Goal: Task Accomplishment & Management: Complete application form

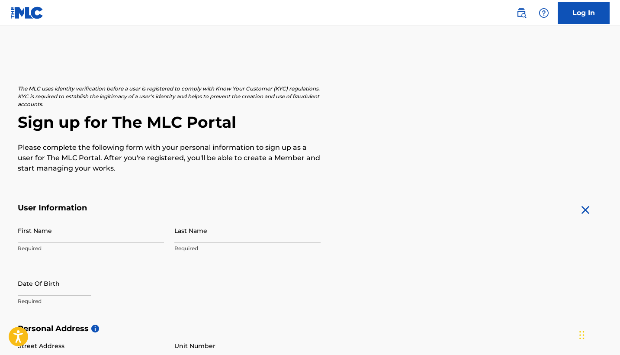
click at [87, 242] on div "First Name Required" at bounding box center [91, 237] width 146 height 39
type input "Stefa"
type input "[PERSON_NAME]"
type input "Fattorini"
type input "stefano1fattorini@gmail.com"
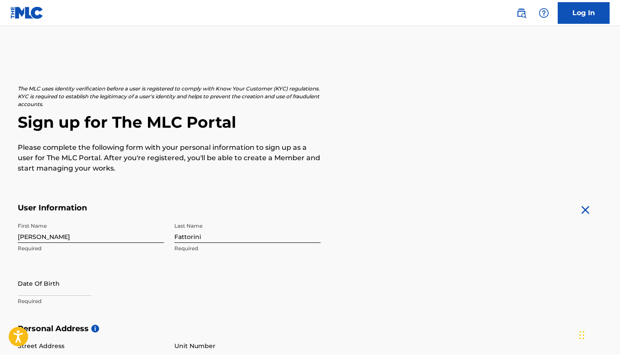
click at [111, 288] on div "Date Of Birth Required" at bounding box center [91, 290] width 146 height 39
click at [83, 287] on input "text" at bounding box center [55, 283] width 74 height 25
select select "8"
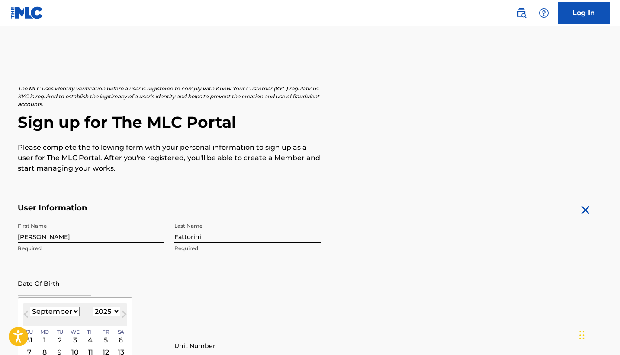
select select "1981"
select select "2"
click at [32, 339] on div "1" at bounding box center [29, 339] width 10 height 10
type input "March 1 1981"
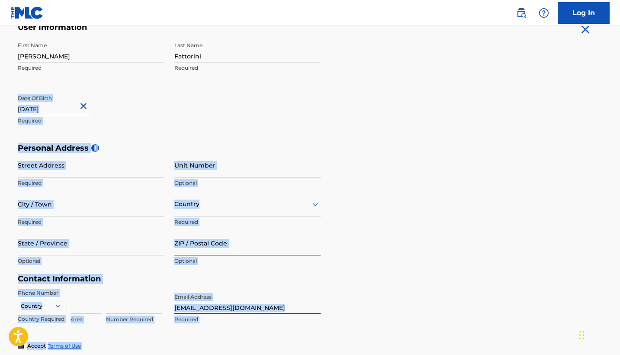
scroll to position [185, 0]
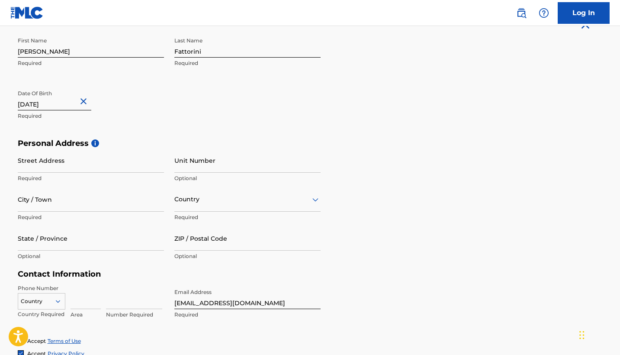
drag, startPoint x: 310, startPoint y: 300, endPoint x: 299, endPoint y: 92, distance: 207.9
click at [299, 92] on div "First Name Stefano Required Last Name Fattorini Required Date Of Birth March 1 …" at bounding box center [169, 86] width 303 height 106
click at [93, 155] on input "22F" at bounding box center [91, 160] width 146 height 25
type input "VIA MAGENTA"
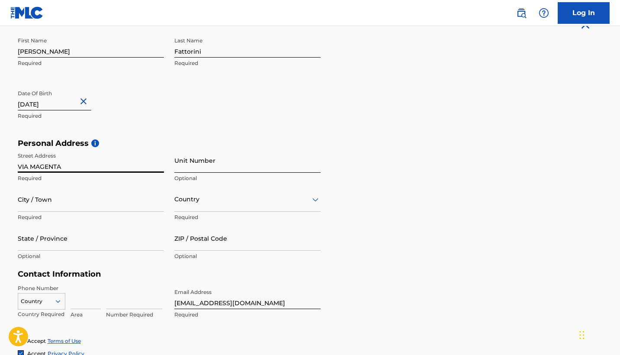
click at [178, 161] on input "Unit Number" at bounding box center [247, 160] width 146 height 25
type input "22F"
click at [342, 162] on div "Personal Address i Street Address VIA MAGENTA Required Unit Number 22F Optional…" at bounding box center [310, 203] width 585 height 131
click at [569, 18] on link "Log In" at bounding box center [583, 13] width 52 height 22
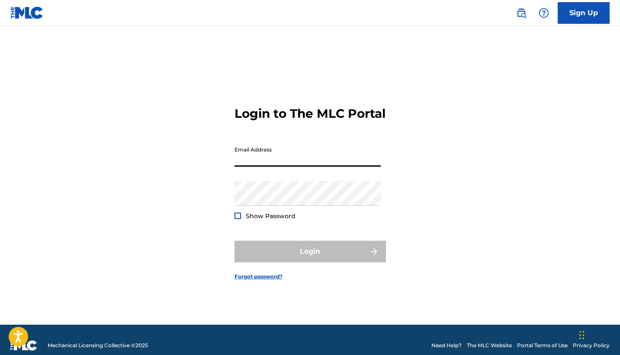
type input "l"
type input "litttyybro"
click at [270, 280] on link "Forgot password?" at bounding box center [258, 276] width 48 height 8
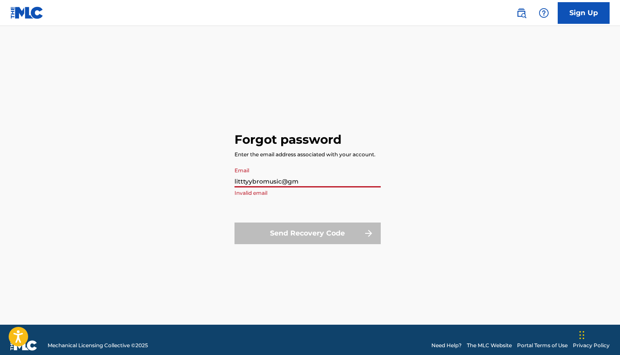
click at [274, 180] on input "litttyybromusic@gm" at bounding box center [307, 175] width 146 height 25
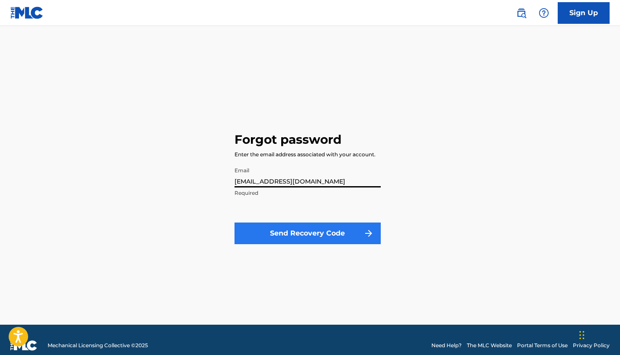
type input "[EMAIL_ADDRESS][DOMAIN_NAME]"
click at [268, 233] on button "Send Recovery Code" at bounding box center [307, 233] width 146 height 22
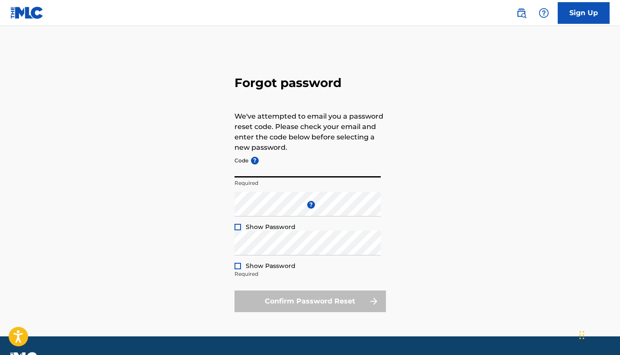
paste input "FP_72e0a41478e03a84e67bf8a2d5f5"
type input "FP_72e0a41478e03a84e67bf8a2d5f5"
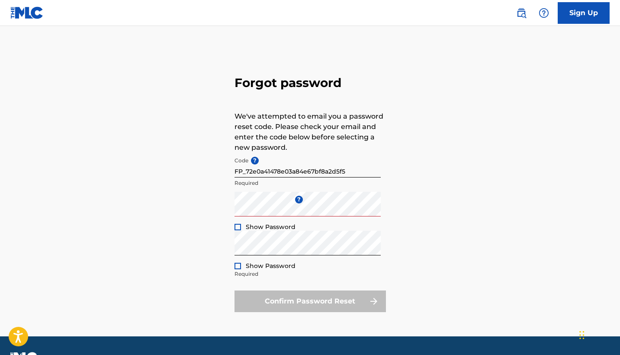
click at [234, 227] on div at bounding box center [237, 227] width 6 height 6
click at [238, 261] on div "Show Password" at bounding box center [264, 265] width 61 height 9
click at [238, 265] on div at bounding box center [237, 265] width 6 height 6
click at [348, 179] on div "Code ? FP_72e0a41478e03a84e67bf8a2d5f5 Required" at bounding box center [307, 172] width 146 height 39
click at [411, 234] on div "Forgot password We've attempted to email you a password reset code. Please chec…" at bounding box center [309, 192] width 605 height 288
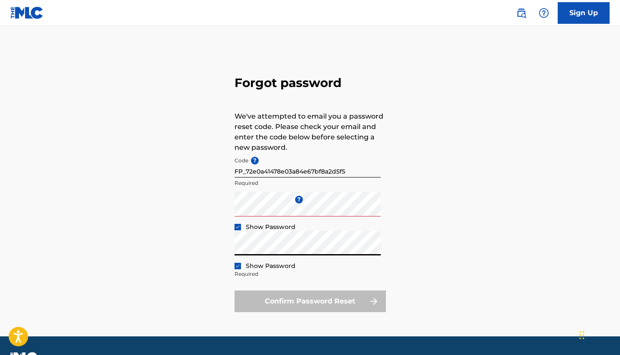
click at [306, 303] on div "Confirm Password Reset" at bounding box center [309, 301] width 151 height 22
click at [208, 202] on div "Forgot password We've attempted to email you a password reset code. Please chec…" at bounding box center [309, 192] width 605 height 288
click at [301, 299] on div "Confirm Password Reset" at bounding box center [309, 301] width 151 height 22
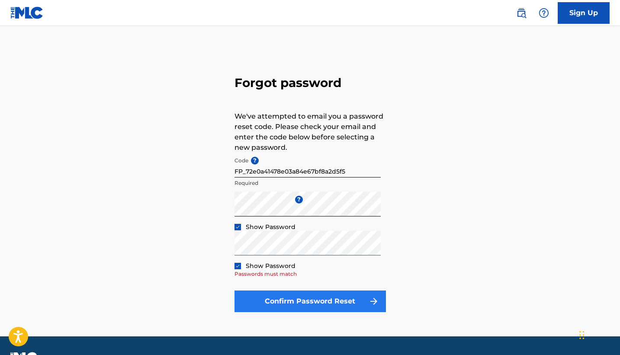
click at [305, 296] on button "Confirm Password Reset" at bounding box center [309, 301] width 151 height 22
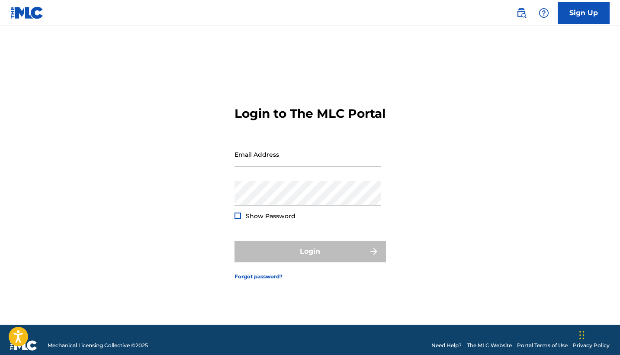
click at [331, 217] on div "Password Show Password" at bounding box center [307, 200] width 146 height 39
click at [330, 166] on input "Email Address" at bounding box center [307, 154] width 146 height 25
click at [330, 166] on input "littty" at bounding box center [307, 154] width 146 height 25
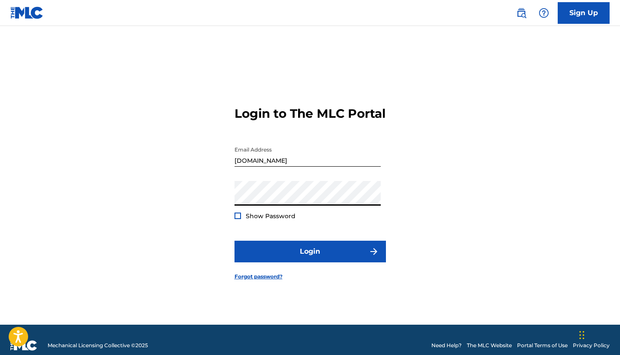
click at [240, 219] on div at bounding box center [237, 215] width 6 height 6
click at [240, 218] on img at bounding box center [237, 215] width 5 height 5
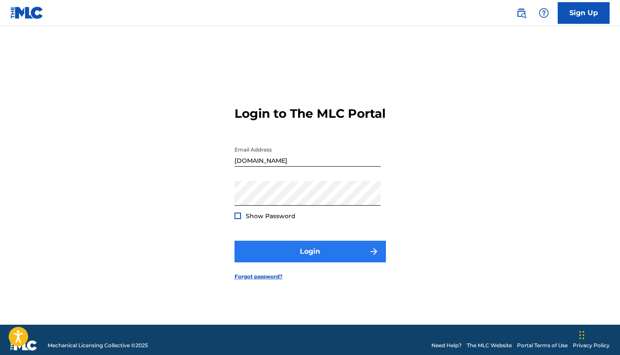
click at [265, 257] on button "Login" at bounding box center [309, 251] width 151 height 22
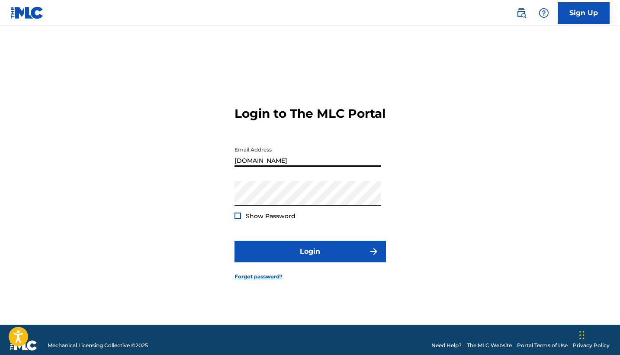
click at [283, 166] on input "litttyybromusic.com" at bounding box center [307, 154] width 146 height 25
click at [281, 166] on input "litttyybromusic.@gmail.com" at bounding box center [307, 154] width 146 height 25
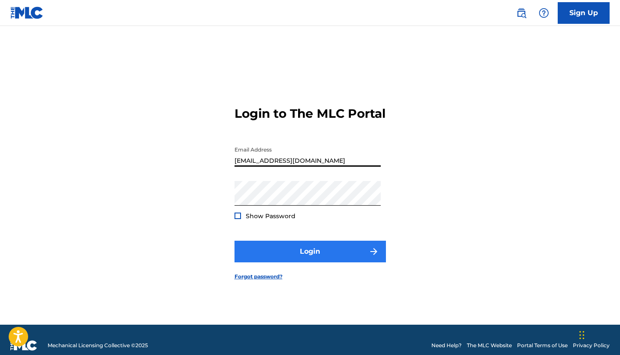
type input "[EMAIL_ADDRESS][DOMAIN_NAME]"
click at [269, 262] on button "Login" at bounding box center [309, 251] width 151 height 22
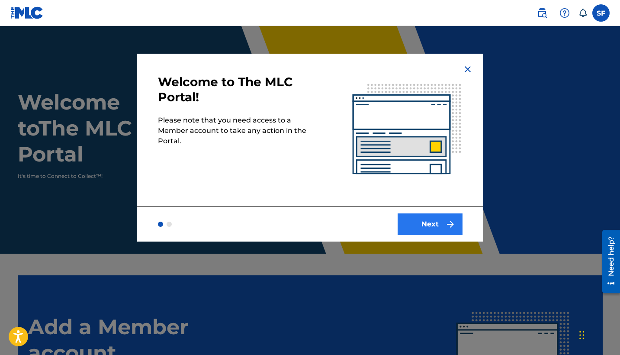
click at [437, 221] on button "Next" at bounding box center [429, 224] width 65 height 22
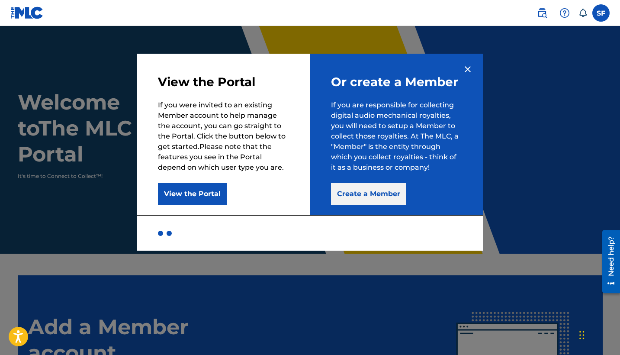
click at [369, 194] on button "Create a Member" at bounding box center [368, 194] width 75 height 22
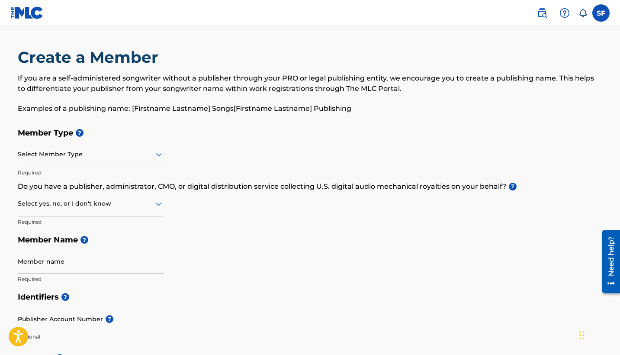
click at [157, 156] on icon at bounding box center [159, 154] width 10 height 10
click at [161, 157] on icon at bounding box center [159, 154] width 10 height 10
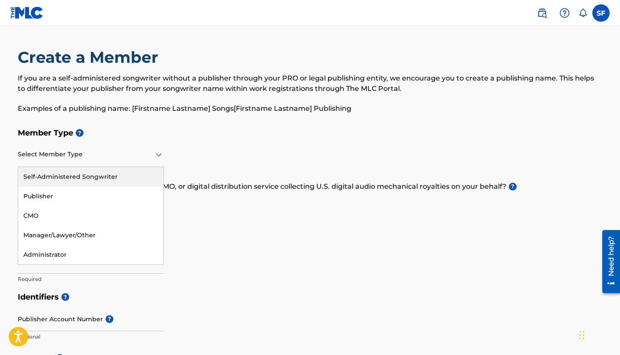
click at [208, 152] on div "Member Type ? Self-Administered Songwriter, 1 of 5. 5 results available. Use Up…" at bounding box center [310, 206] width 585 height 164
click at [162, 150] on icon at bounding box center [159, 154] width 10 height 10
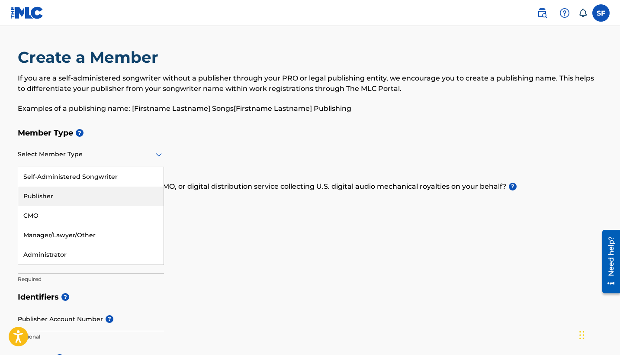
click at [154, 192] on div "Publisher" at bounding box center [90, 195] width 145 height 19
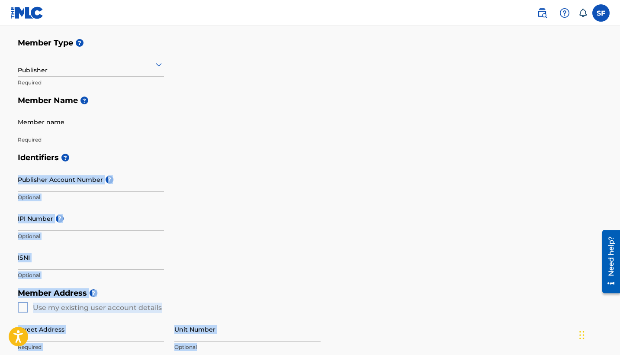
scroll to position [95, 0]
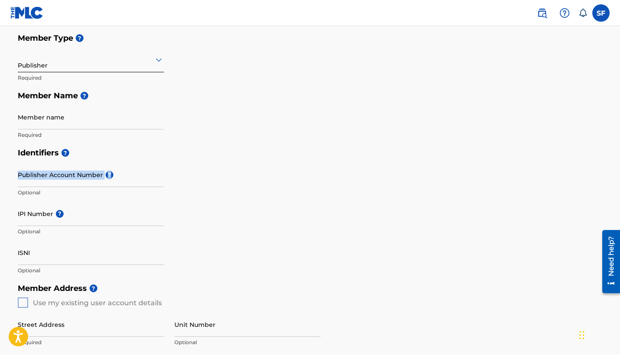
drag, startPoint x: 258, startPoint y: 254, endPoint x: 265, endPoint y: 169, distance: 85.9
click at [265, 169] on div "Identifiers ? Publisher Account Number ? Optional IPI Number ? Optional ISNI Op…" at bounding box center [310, 211] width 585 height 135
click at [219, 174] on div "Identifiers ? Publisher Account Number ? Optional IPI Number ? Optional ISNI Op…" at bounding box center [310, 211] width 585 height 135
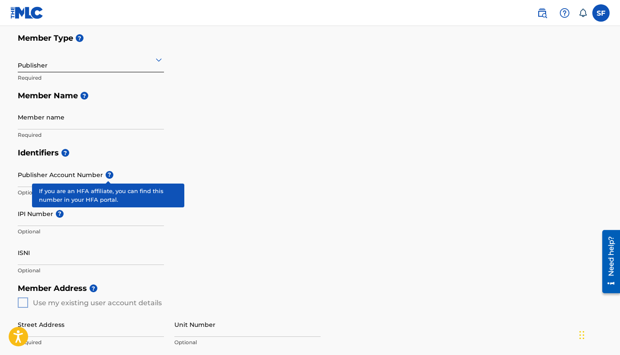
click at [109, 173] on span "?" at bounding box center [110, 175] width 8 height 8
click at [109, 173] on input "Publisher Account Number ?" at bounding box center [91, 174] width 146 height 25
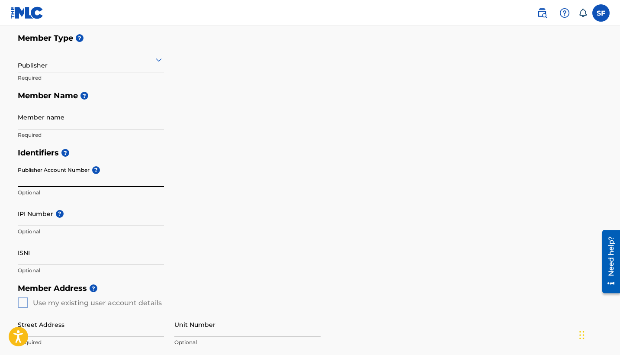
click at [102, 170] on input "Publisher Account Number ?" at bounding box center [91, 174] width 146 height 25
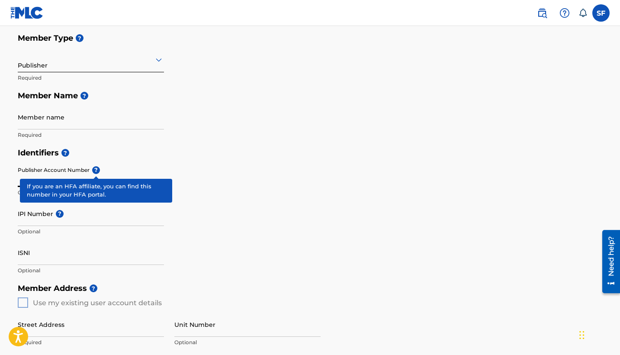
click at [97, 171] on div "Publisher Account Number ? Optional" at bounding box center [91, 181] width 146 height 39
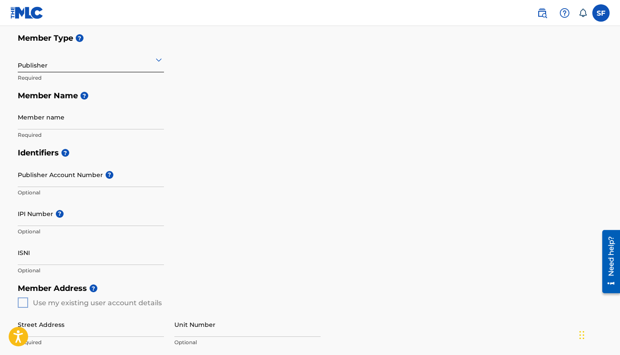
click at [97, 171] on div "Publisher Account Number ? Optional" at bounding box center [91, 181] width 146 height 39
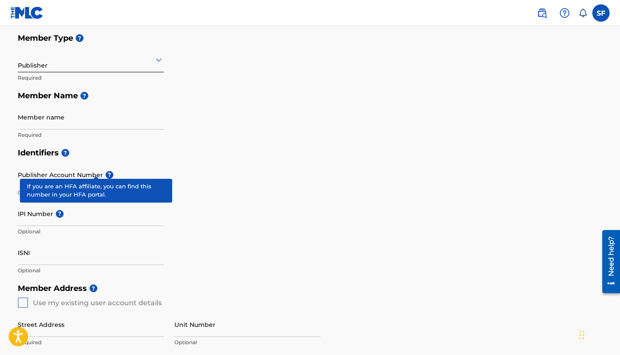
click at [97, 171] on div "Publisher Account Number ? Optional" at bounding box center [91, 181] width 146 height 39
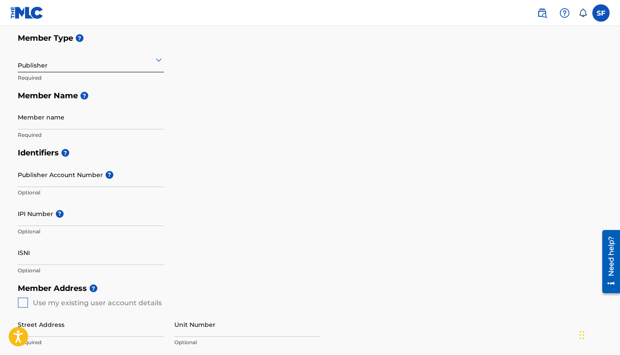
click at [97, 171] on div "Publisher Account Number ? Optional" at bounding box center [91, 181] width 146 height 39
type input "LitttyyBroStefano"
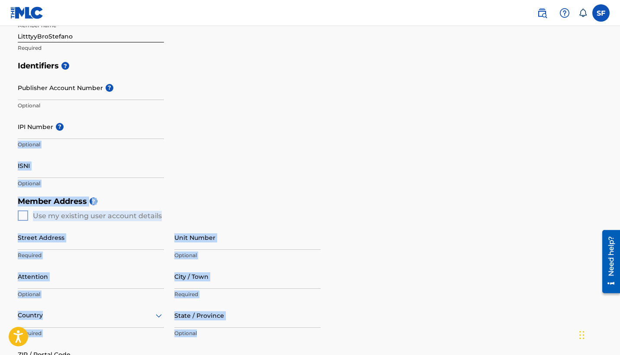
scroll to position [206, 0]
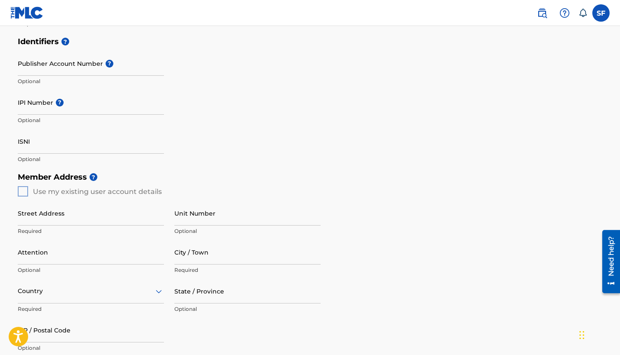
drag, startPoint x: 227, startPoint y: 208, endPoint x: 221, endPoint y: 101, distance: 107.8
click at [221, 101] on div "Identifiers ? Publisher Account Number ? Optional IPI Number ? Optional ISNI Op…" at bounding box center [310, 99] width 585 height 135
click at [26, 189] on div "Member Address ? Use my existing user account details Street Address Required U…" at bounding box center [310, 267] width 585 height 198
click at [24, 189] on div "Member Address ? Use my existing user account details Street Address Required U…" at bounding box center [310, 267] width 585 height 198
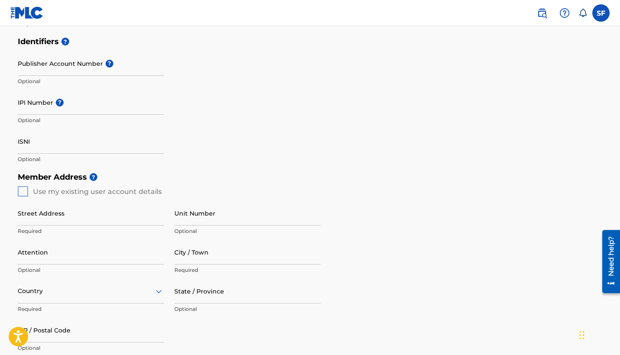
click at [24, 189] on div "Member Address ? Use my existing user account details Street Address Required U…" at bounding box center [310, 267] width 585 height 198
click at [22, 193] on div "Member Address ? Use my existing user account details Street Address Required U…" at bounding box center [310, 267] width 585 height 198
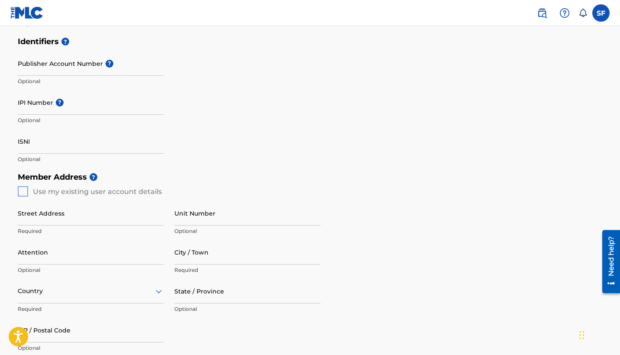
click at [22, 193] on div "Member Address ? Use my existing user account details Street Address Required U…" at bounding box center [310, 267] width 585 height 198
click at [45, 218] on input "Street Address" at bounding box center [91, 213] width 146 height 25
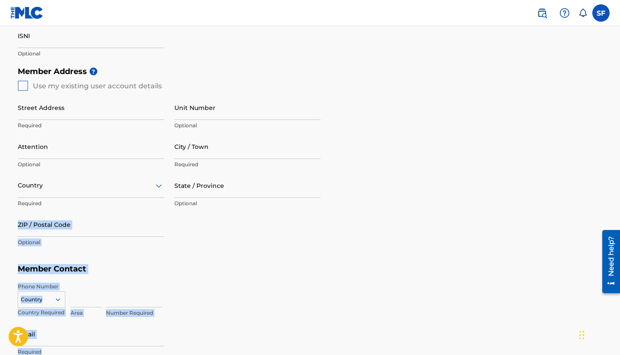
scroll to position [322, 0]
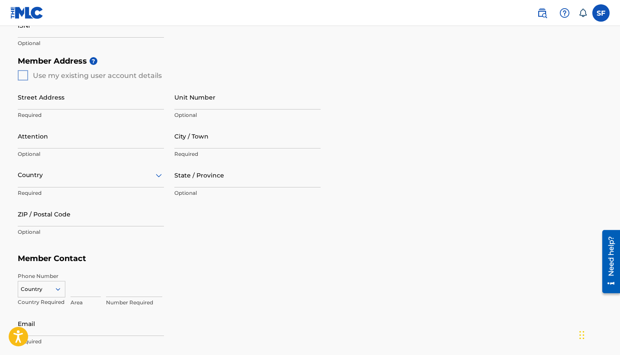
drag, startPoint x: 276, startPoint y: 322, endPoint x: 266, endPoint y: 189, distance: 133.1
click at [266, 189] on div "Street Address Required Unit Number Optional Attention Optional City / Town Req…" at bounding box center [169, 162] width 303 height 164
click at [26, 73] on div "Member Address ? Use my existing user account details Street Address Required U…" at bounding box center [310, 151] width 585 height 198
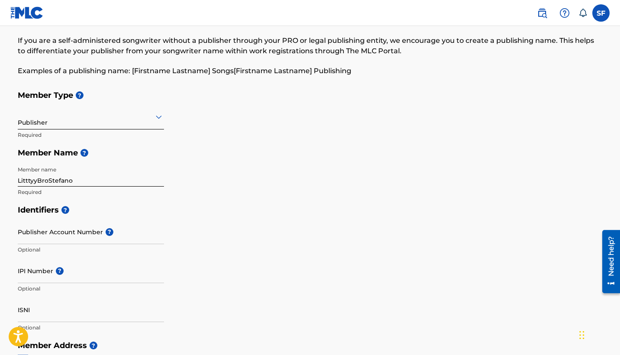
scroll to position [30, 0]
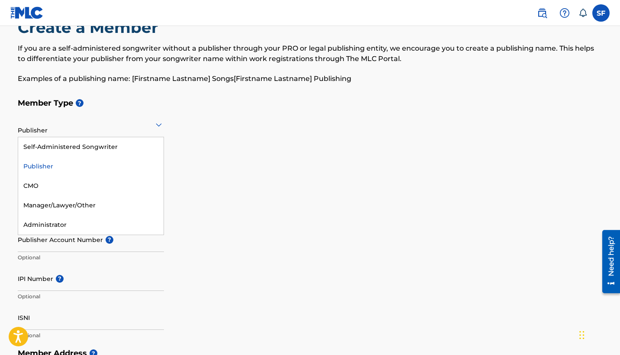
click at [158, 124] on icon at bounding box center [159, 124] width 10 height 10
click at [202, 130] on div "Member Type ? Publisher selected, 2 of 5. 5 results available. Use Up and Down …" at bounding box center [310, 151] width 585 height 115
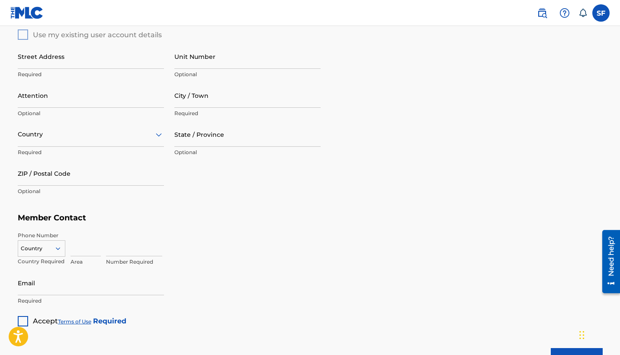
scroll to position [358, 0]
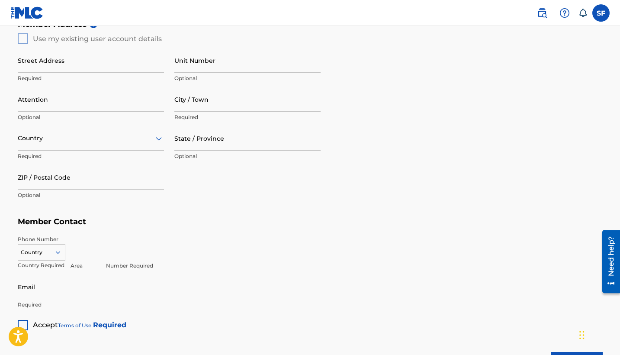
click at [21, 35] on div "Member Address ? Use my existing user account details Street Address Required U…" at bounding box center [310, 114] width 585 height 198
drag, startPoint x: 618, startPoint y: 177, endPoint x: 617, endPoint y: 119, distance: 58.4
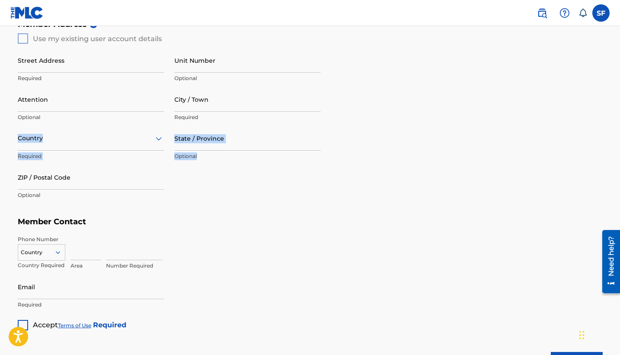
click at [617, 119] on main "Create a Member If you are a self-administered songwriter without a publisher t…" at bounding box center [310, 30] width 620 height 727
click at [614, 165] on main "Create a Member If you are a self-administered songwriter without a publisher t…" at bounding box center [310, 30] width 620 height 727
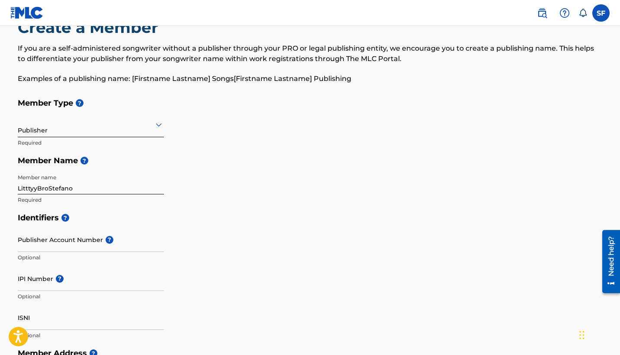
scroll to position [0, 0]
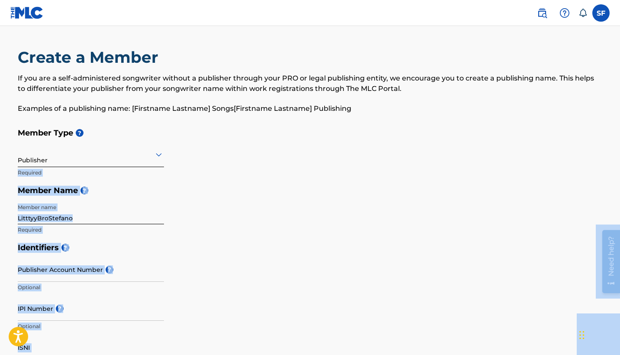
drag, startPoint x: 1215, startPoint y: 377, endPoint x: 614, endPoint y: 241, distance: 615.8
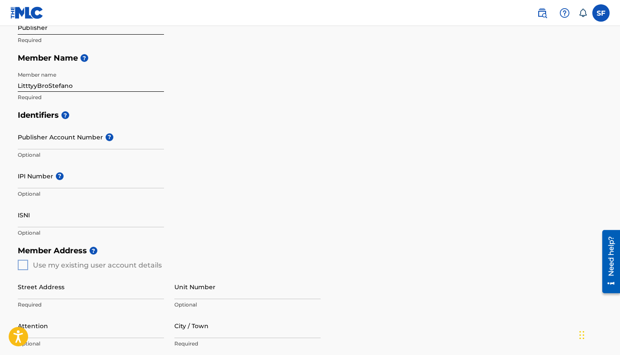
scroll to position [131, 0]
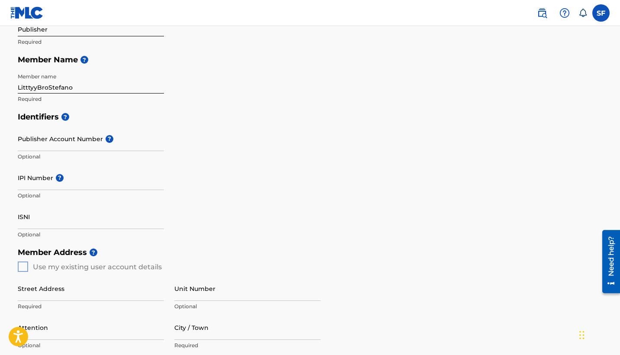
click at [29, 267] on div "Member Address ? Use my existing user account details Street Address Required U…" at bounding box center [310, 342] width 585 height 198
click at [23, 267] on div "Member Address ? Use my existing user account details Street Address Required U…" at bounding box center [310, 342] width 585 height 198
click at [99, 249] on h5 "Member Address ?" at bounding box center [310, 252] width 585 height 19
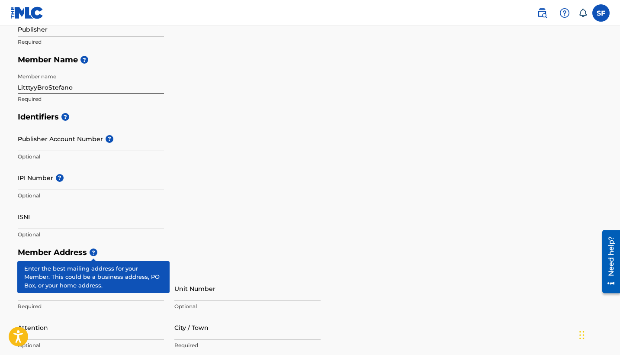
click at [92, 249] on span "?" at bounding box center [94, 252] width 8 height 8
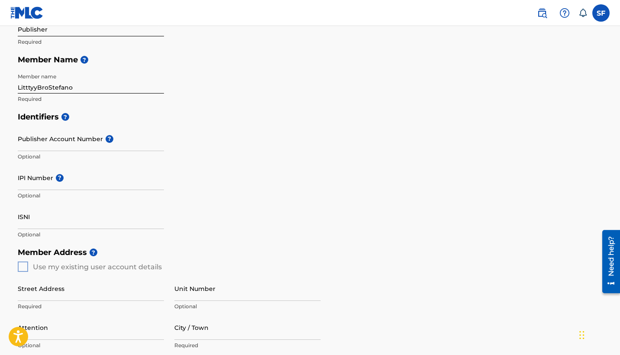
click at [24, 263] on div "Member Address ? Use my existing user account details Street Address Required U…" at bounding box center [310, 342] width 585 height 198
drag, startPoint x: 24, startPoint y: 263, endPoint x: 325, endPoint y: 252, distance: 301.2
click at [59, 262] on div "Member Address ? Use my existing user account details Street Address Required U…" at bounding box center [310, 342] width 585 height 198
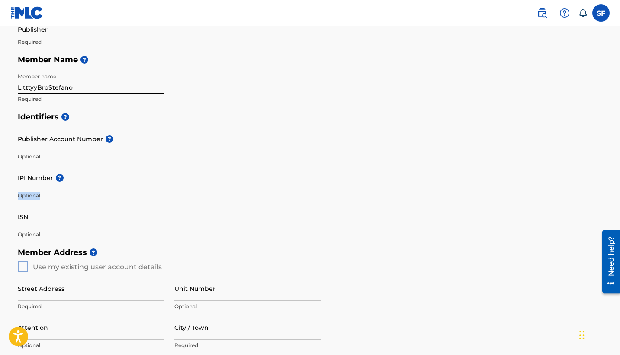
drag, startPoint x: 619, startPoint y: 201, endPoint x: 618, endPoint y: 186, distance: 15.6
click at [618, 186] on main "Create a Member If you are a self-administered songwriter without a publisher t…" at bounding box center [310, 258] width 620 height 727
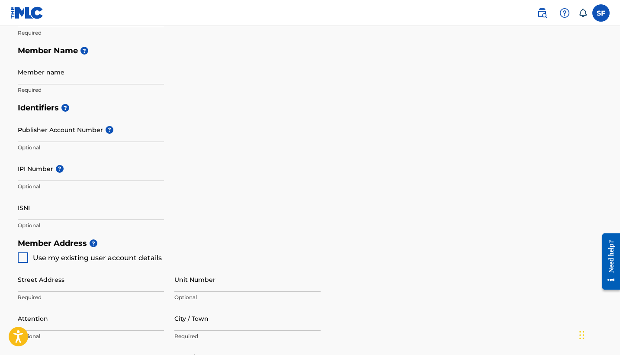
scroll to position [190, 0]
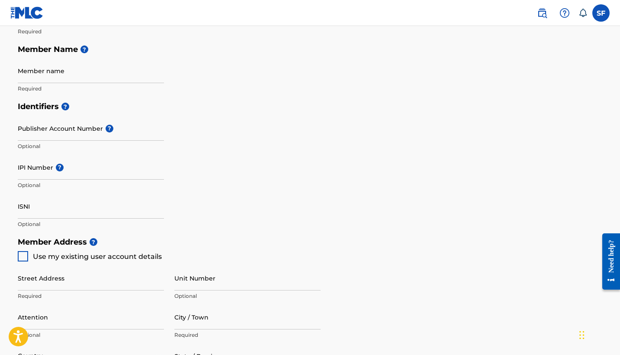
click at [27, 256] on div at bounding box center [23, 256] width 10 height 10
type input "22F VIA MAGENTA"
type input "Somma Lombardo"
type input "Varese"
type input "21019"
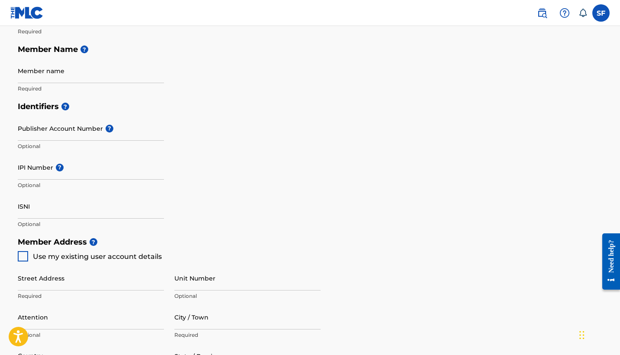
type input "39"
type input "3711260633"
type input "[EMAIL_ADDRESS][DOMAIN_NAME]"
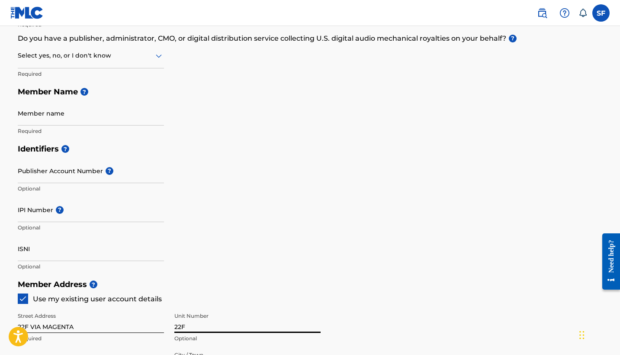
scroll to position [145, 0]
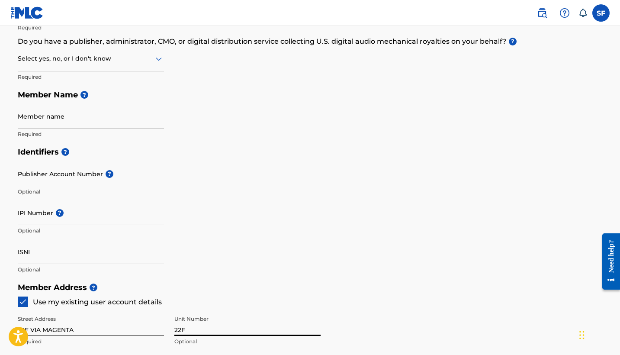
type input "22F"
click at [161, 61] on icon at bounding box center [159, 59] width 10 height 10
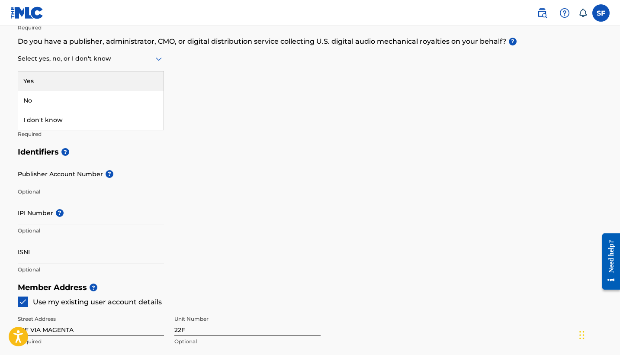
click at [160, 61] on icon at bounding box center [159, 59] width 10 height 10
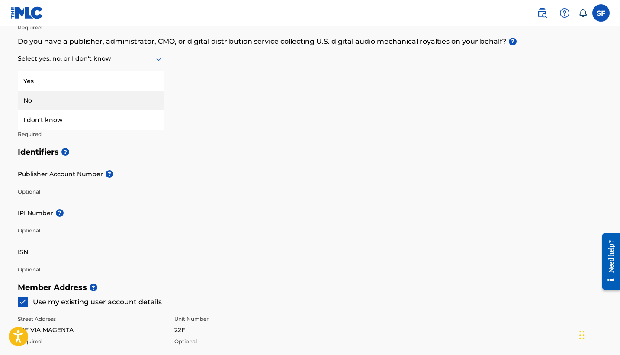
click at [147, 99] on div "No" at bounding box center [90, 100] width 145 height 19
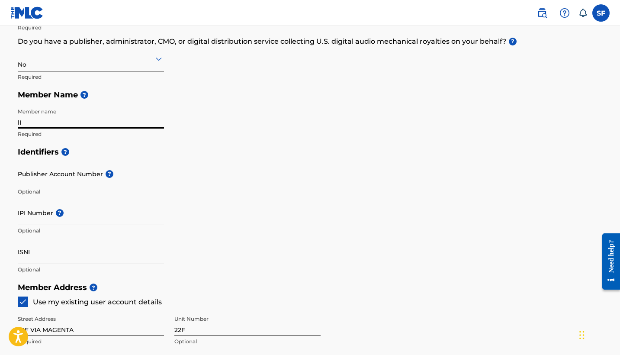
type input "l"
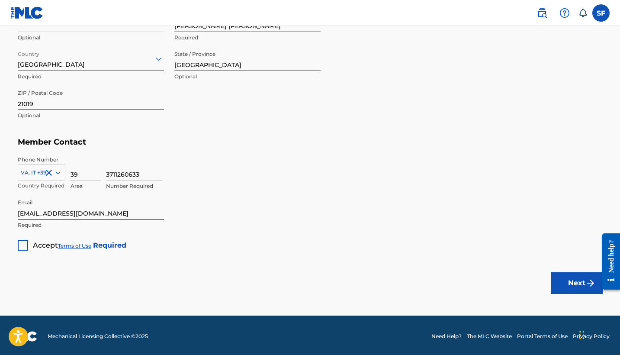
scroll to position [488, 0]
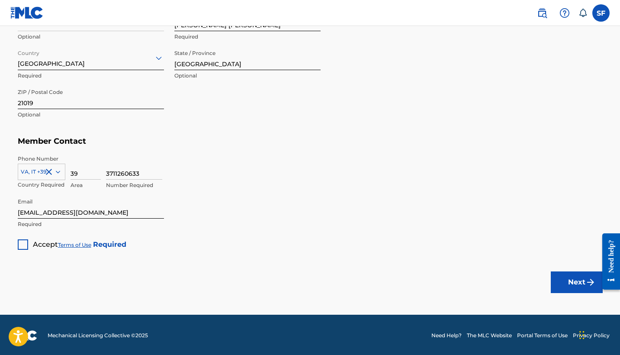
click at [23, 240] on div at bounding box center [23, 244] width 10 height 10
click at [574, 277] on button "Next" at bounding box center [576, 282] width 52 height 22
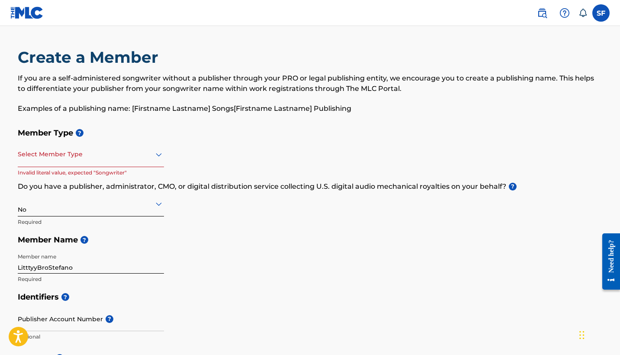
click at [159, 153] on icon at bounding box center [159, 154] width 10 height 10
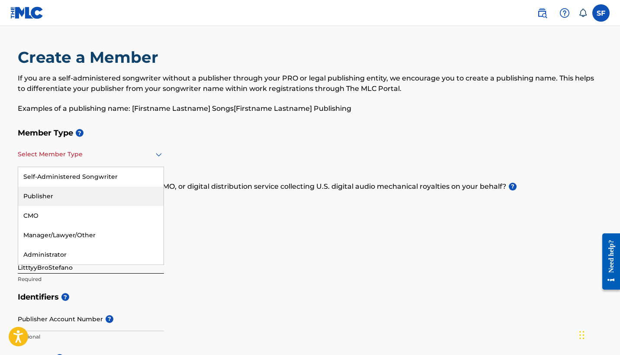
click at [134, 202] on div "Publisher" at bounding box center [90, 195] width 145 height 19
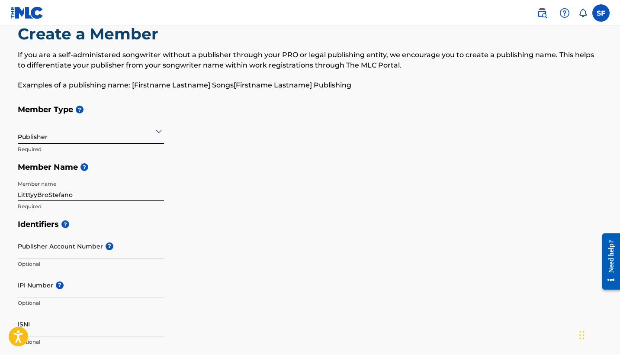
scroll to position [25, 0]
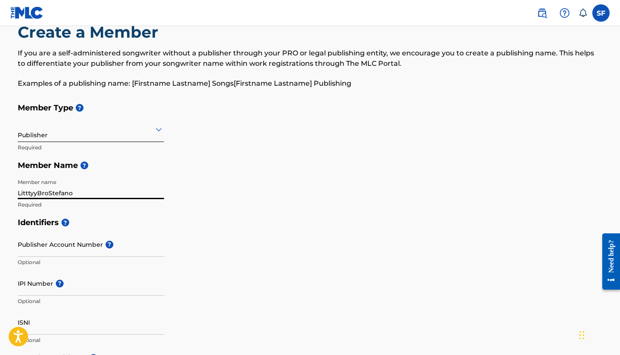
click at [41, 193] on input "LitttyyBroStefano" at bounding box center [91, 186] width 146 height 25
click at [110, 192] on input "LitttyybroStefano" at bounding box center [91, 186] width 146 height 25
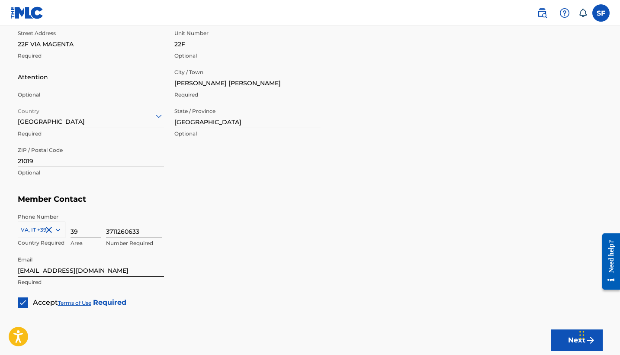
scroll to position [439, 0]
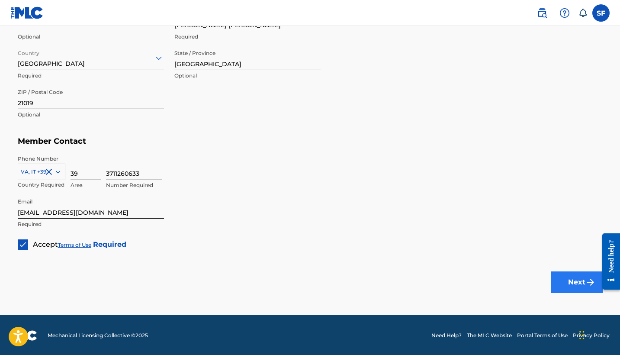
type input "Stefano Fattorini"
click at [561, 284] on button "Next" at bounding box center [576, 282] width 52 height 22
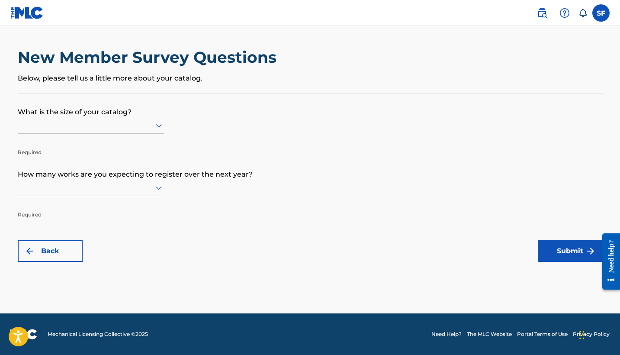
click at [160, 131] on icon at bounding box center [159, 125] width 10 height 10
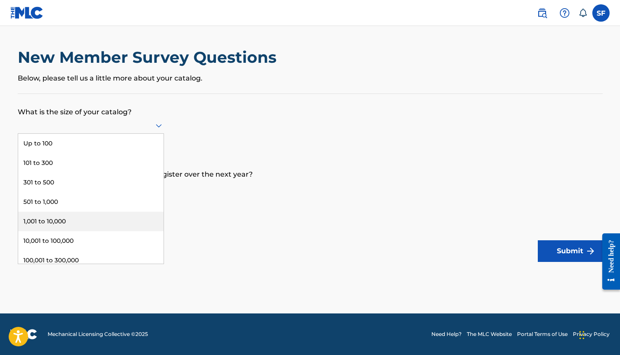
click at [200, 134] on form "What is the size of your catalog? 1,001 to 10,000, 5 of 9. 9 results available.…" at bounding box center [310, 178] width 585 height 168
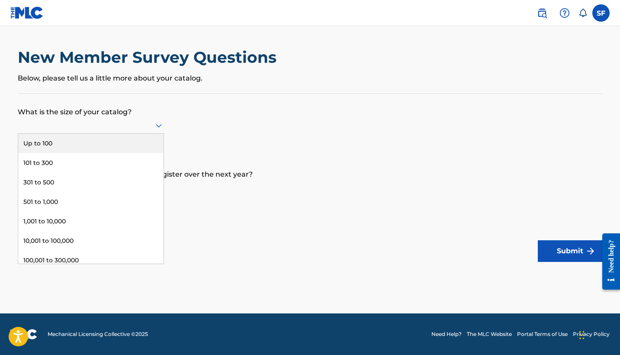
click at [163, 127] on icon at bounding box center [159, 125] width 10 height 10
click at [94, 153] on div "Up to 100" at bounding box center [90, 143] width 145 height 19
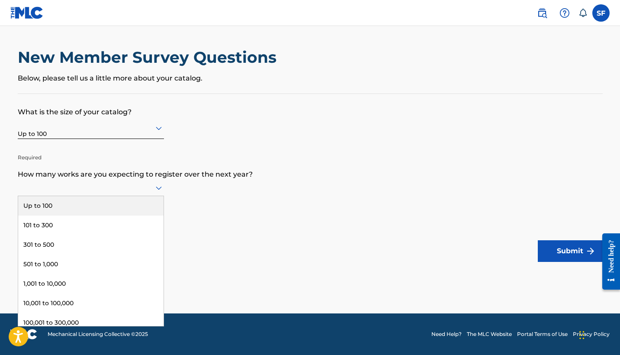
click at [160, 187] on icon at bounding box center [159, 187] width 10 height 10
click at [144, 205] on div "Up to 100" at bounding box center [90, 205] width 145 height 19
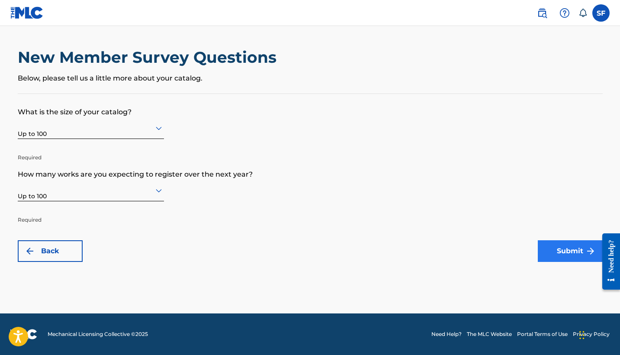
click at [546, 244] on button "Submit" at bounding box center [570, 251] width 65 height 22
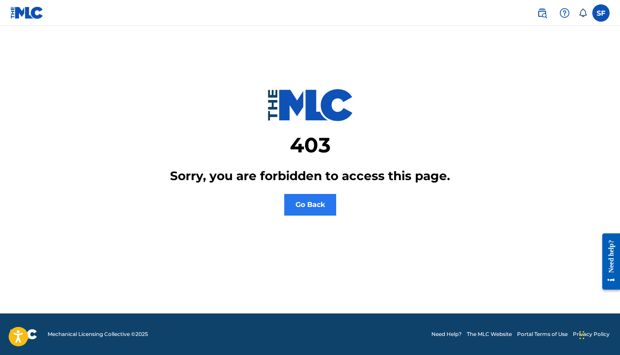
click at [325, 202] on button "Go Back" at bounding box center [310, 205] width 52 height 22
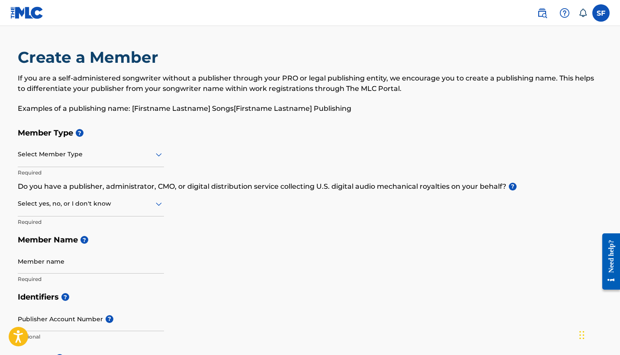
click at [154, 149] on div at bounding box center [91, 154] width 146 height 11
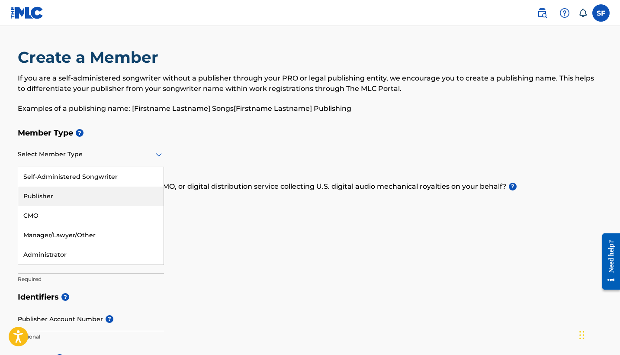
click at [134, 202] on div "Publisher" at bounding box center [90, 195] width 145 height 19
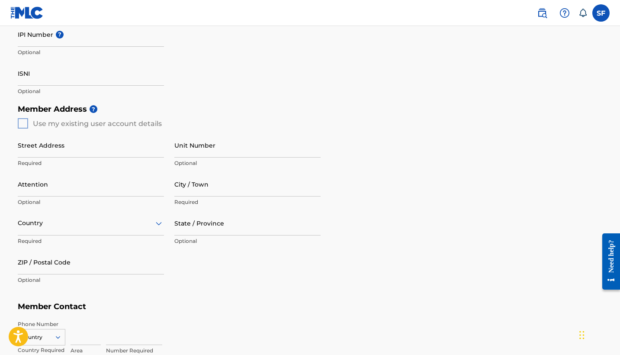
scroll to position [275, 0]
type input "LitttyyBroStefano"
click at [24, 117] on div "Member Address ? Use my existing user account details Street Address Required U…" at bounding box center [310, 197] width 585 height 198
click at [24, 118] on div "Member Address ? Use my existing user account details Street Address Required U…" at bounding box center [310, 197] width 585 height 198
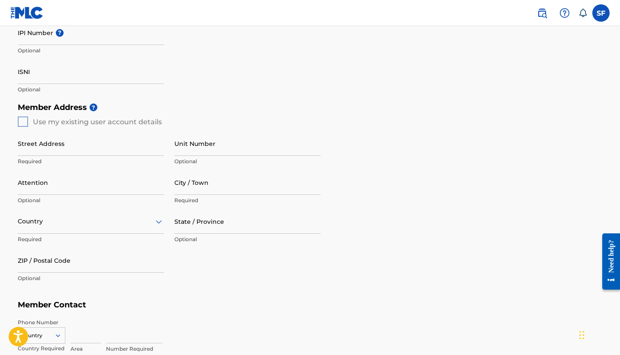
scroll to position [0, 0]
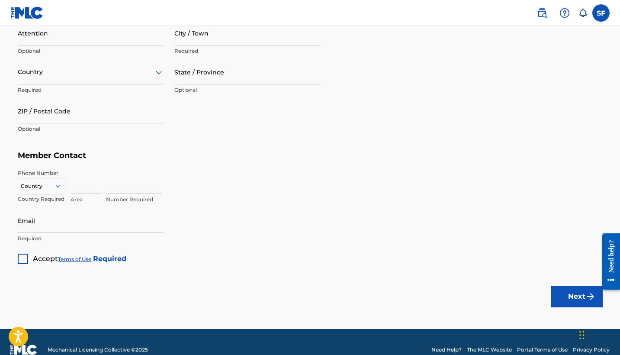
scroll to position [347, 0]
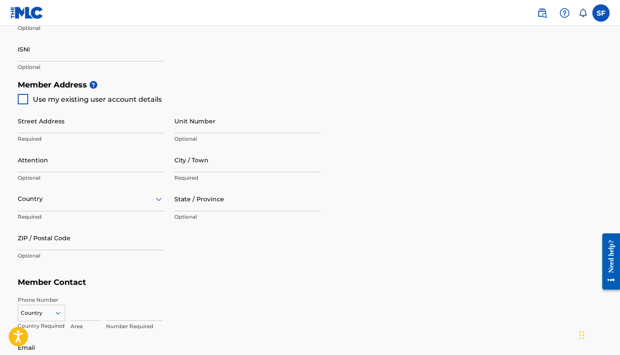
click at [26, 96] on div at bounding box center [23, 99] width 10 height 10
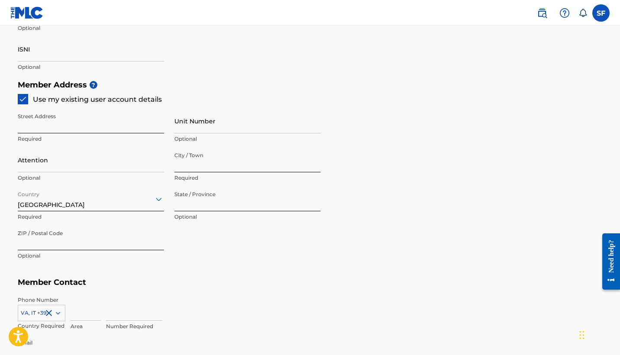
type input "22F VIA MAGENTA"
type input "[PERSON_NAME] [PERSON_NAME]"
type input "[GEOGRAPHIC_DATA]"
type input "21019"
type input "39"
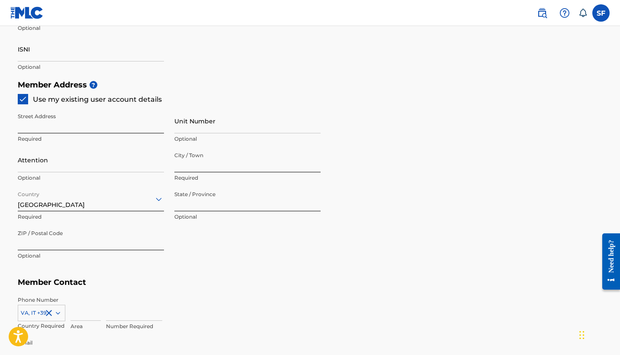
type input "3711260633"
type input "[EMAIL_ADDRESS][DOMAIN_NAME]"
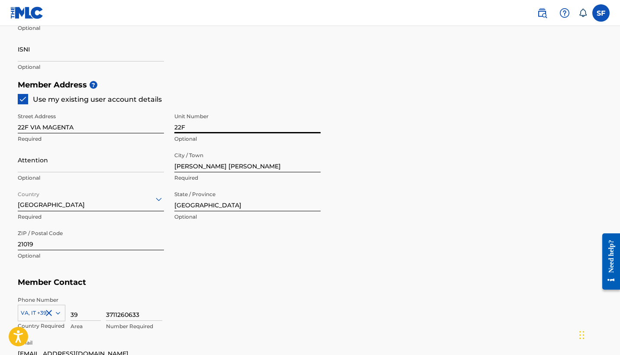
scroll to position [0, 0]
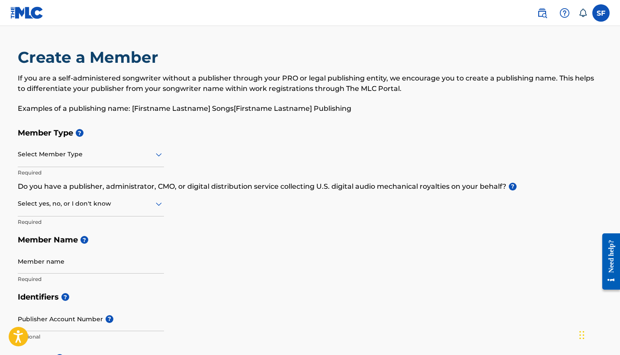
type input "22F"
click at [159, 205] on icon at bounding box center [159, 203] width 6 height 3
click at [126, 238] on div "No" at bounding box center [90, 245] width 145 height 19
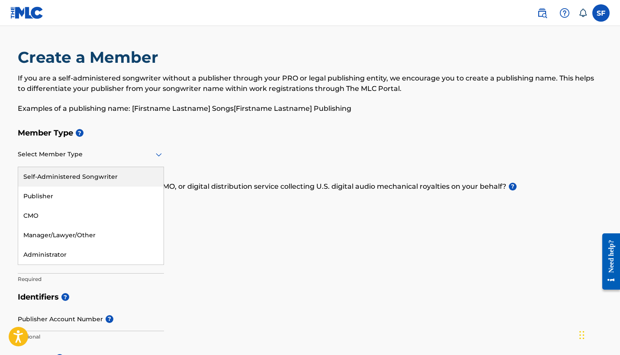
click at [161, 155] on icon at bounding box center [159, 154] width 10 height 10
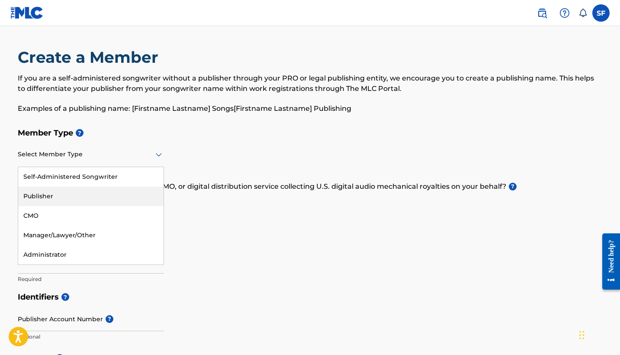
click at [144, 188] on div "Publisher" at bounding box center [90, 195] width 145 height 19
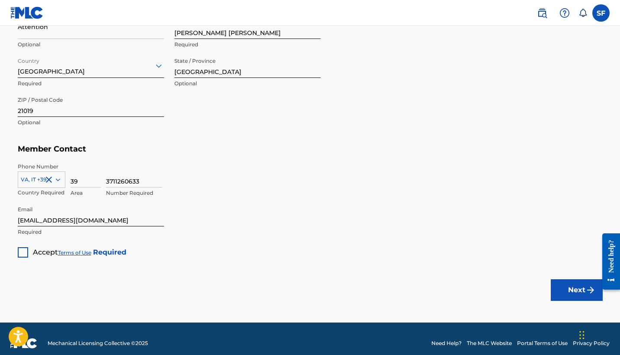
scroll to position [433, 0]
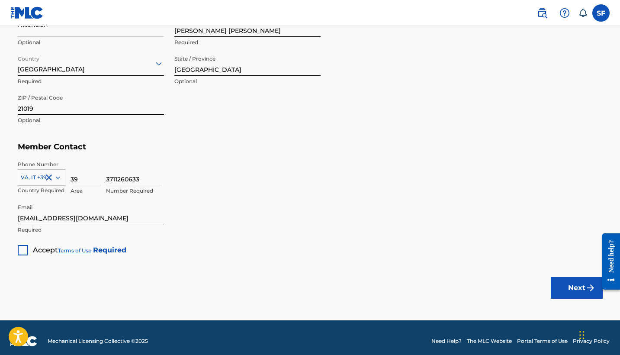
click at [23, 246] on div at bounding box center [23, 250] width 10 height 10
click at [561, 286] on button "Next" at bounding box center [576, 288] width 52 height 22
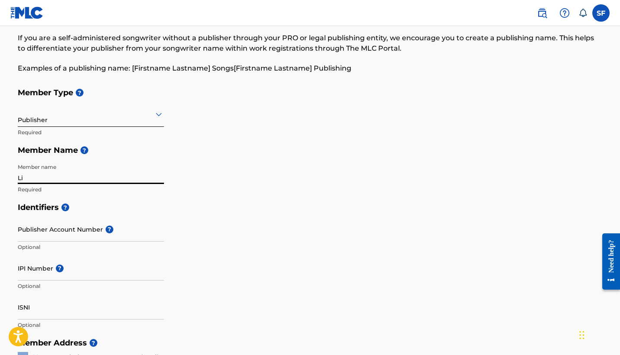
type input "L"
type input "[PERSON_NAME]"
click at [530, 228] on div "Identifiers ? Publisher Account Number ? Optional IPI Number ? Optional ISNI Op…" at bounding box center [310, 265] width 585 height 135
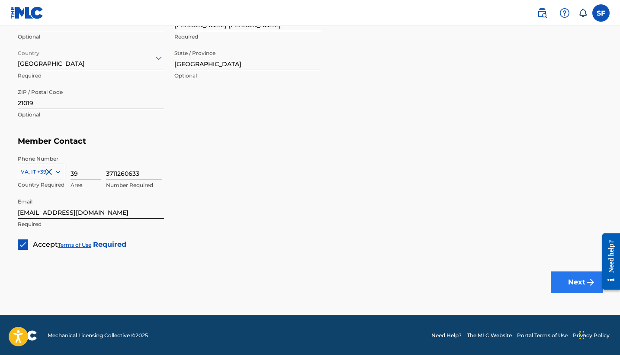
click at [570, 271] on button "Next" at bounding box center [576, 282] width 52 height 22
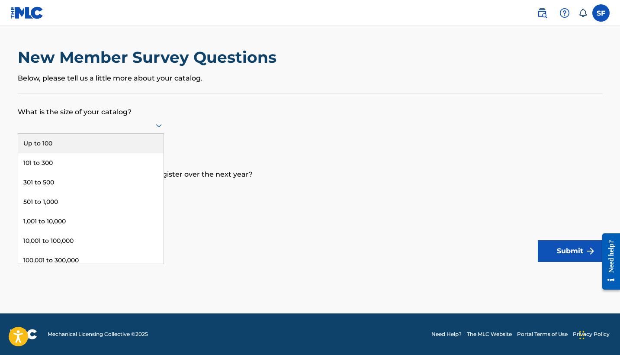
click at [158, 131] on icon at bounding box center [159, 125] width 10 height 10
click at [144, 148] on div "Up to 100" at bounding box center [90, 143] width 145 height 19
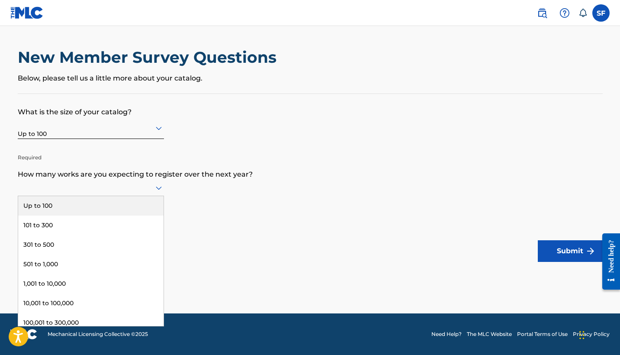
click at [160, 190] on icon at bounding box center [159, 187] width 10 height 10
click at [138, 207] on div "Up to 100" at bounding box center [90, 205] width 145 height 19
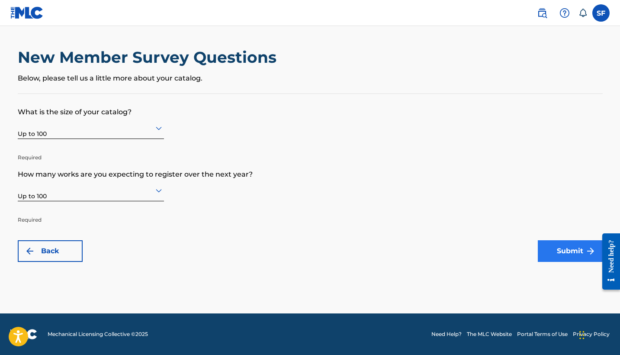
click at [545, 253] on button "Submit" at bounding box center [570, 251] width 65 height 22
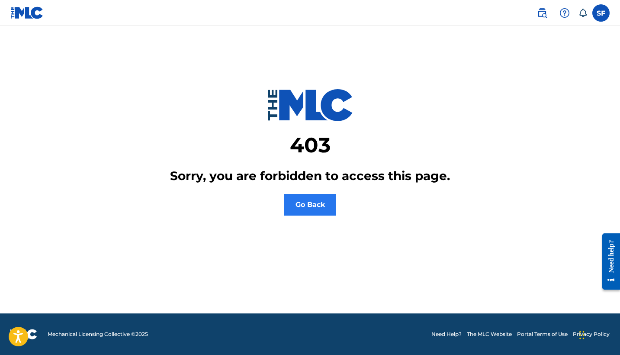
click at [293, 207] on button "Go Back" at bounding box center [310, 205] width 52 height 22
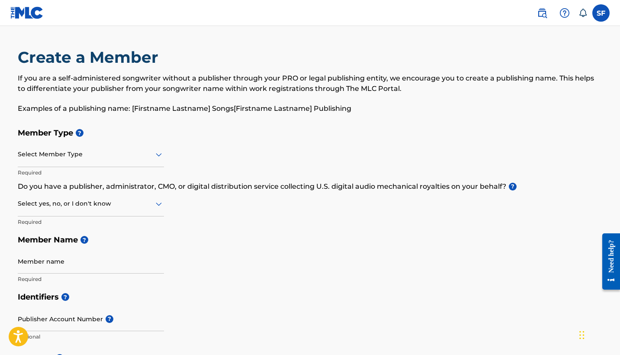
click at [152, 202] on div at bounding box center [91, 203] width 146 height 11
click at [141, 239] on div "No" at bounding box center [90, 245] width 145 height 19
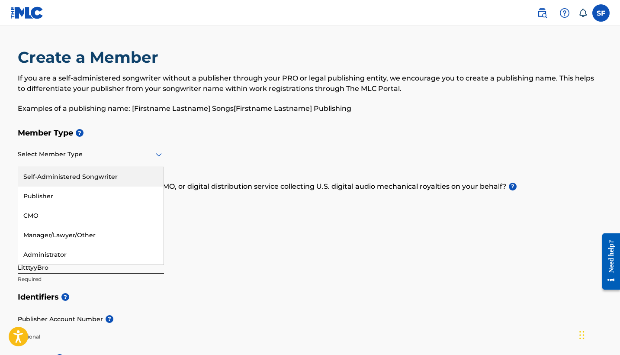
click at [157, 157] on icon at bounding box center [159, 154] width 10 height 10
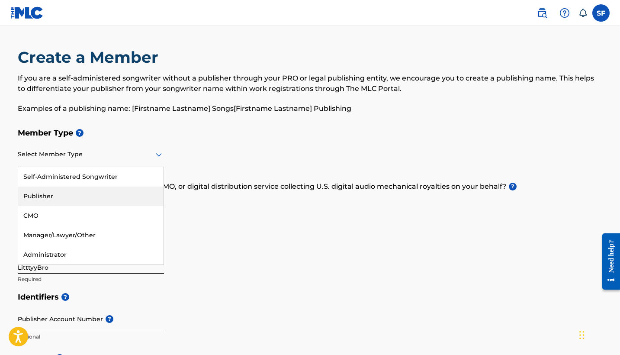
click at [136, 189] on div "Publisher" at bounding box center [90, 195] width 145 height 19
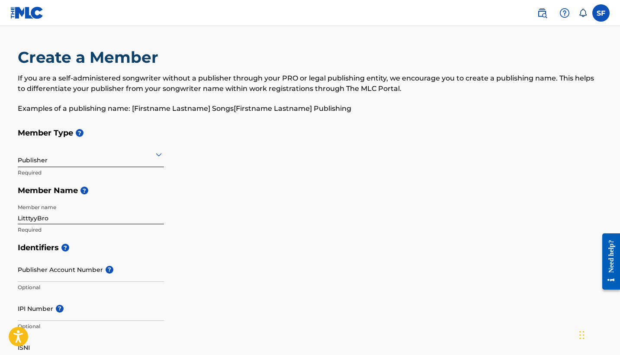
click at [110, 217] on input "LitttyyBro" at bounding box center [91, 211] width 146 height 25
click at [110, 217] on input "Stefano Fattorini" at bounding box center [91, 211] width 146 height 25
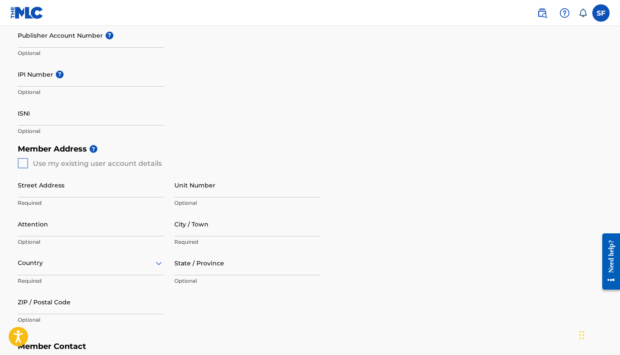
scroll to position [239, 0]
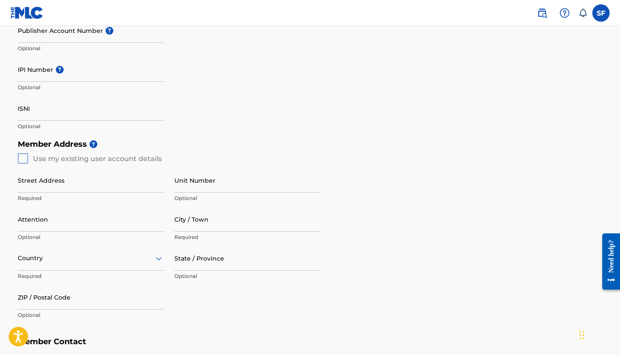
type input "Stefano Fattorini"
click at [22, 157] on div "Member Address ? Use my existing user account details Street Address Required U…" at bounding box center [310, 234] width 585 height 198
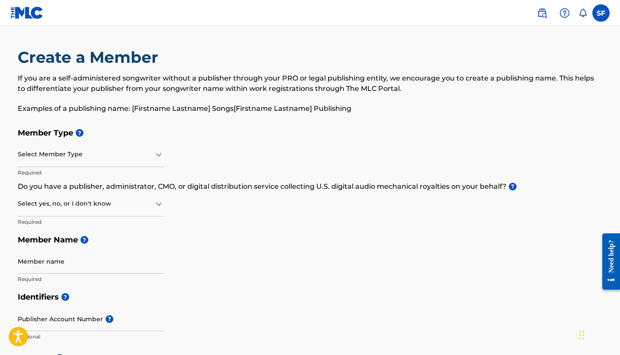
click at [161, 155] on icon at bounding box center [159, 154] width 10 height 10
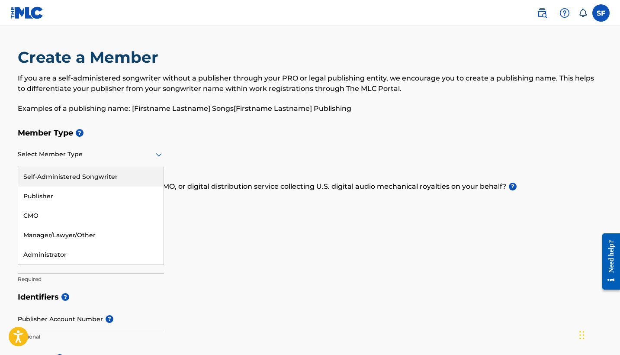
click at [150, 184] on div "Self-Administered Songwriter" at bounding box center [90, 176] width 145 height 19
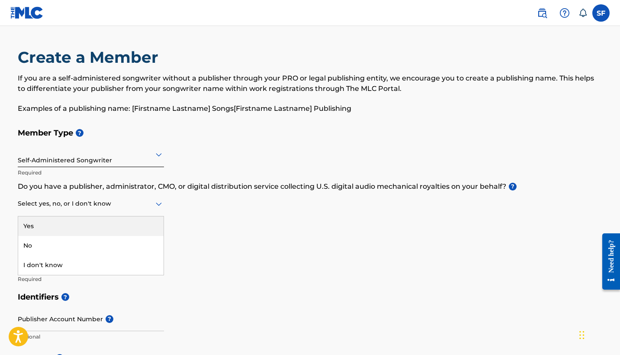
click at [157, 205] on icon at bounding box center [159, 203] width 6 height 3
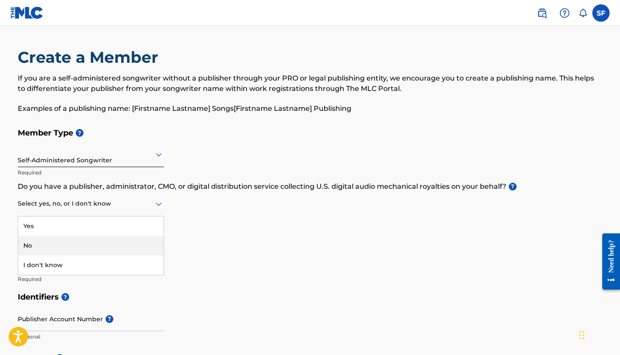
click at [144, 238] on div "No" at bounding box center [90, 245] width 145 height 19
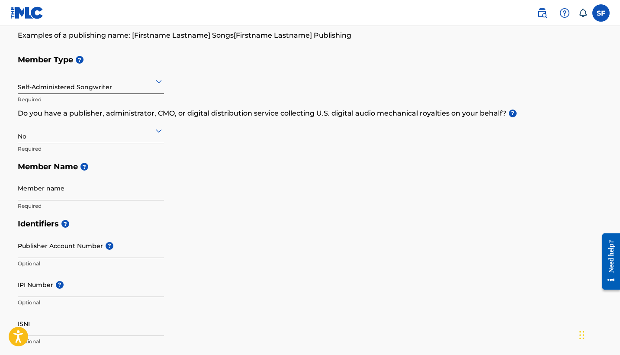
scroll to position [76, 0]
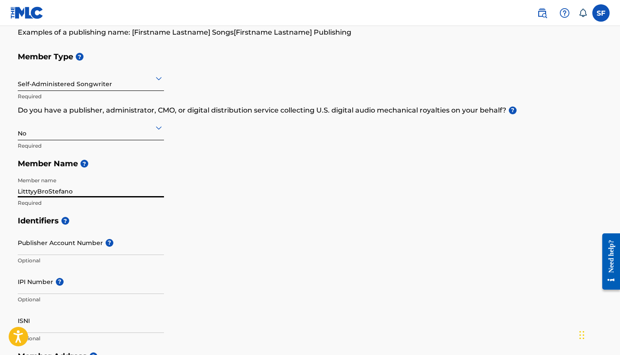
type input "LitttyyBroStefano"
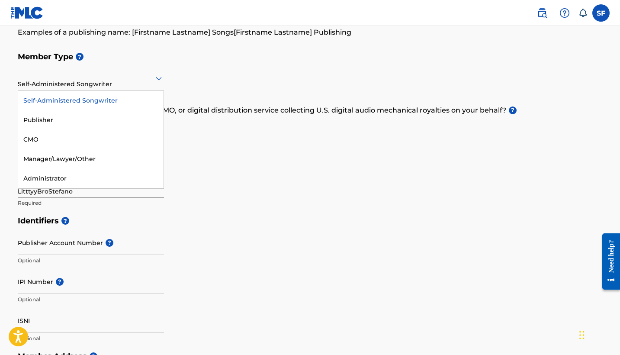
click at [155, 79] on icon at bounding box center [159, 78] width 10 height 10
click at [129, 115] on div "Publisher" at bounding box center [90, 119] width 145 height 19
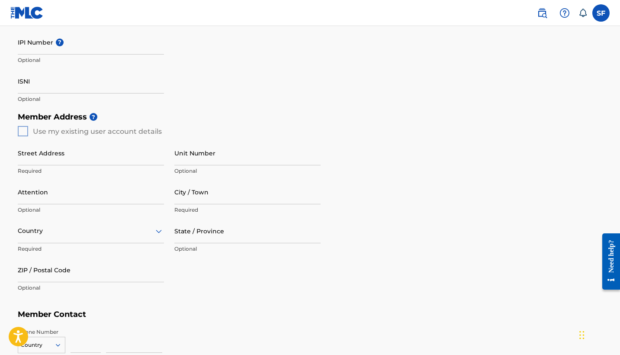
scroll to position [267, 0]
click at [24, 130] on div "Member Address ? Use my existing user account details Street Address Required U…" at bounding box center [310, 206] width 585 height 198
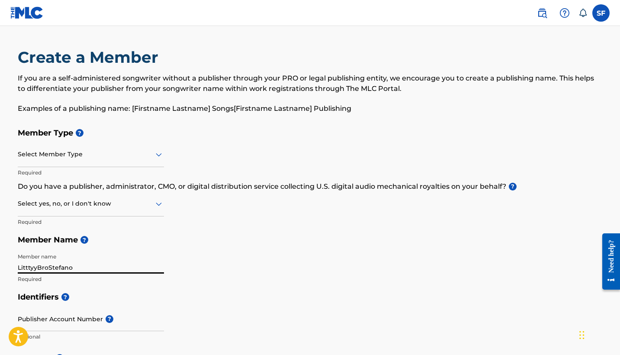
type input "LitttyyBroStefano"
click at [158, 163] on div "Select Member Type" at bounding box center [91, 154] width 146 height 25
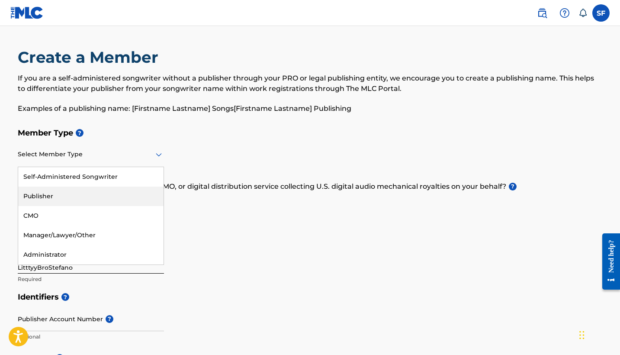
click at [143, 199] on div "Publisher" at bounding box center [90, 195] width 145 height 19
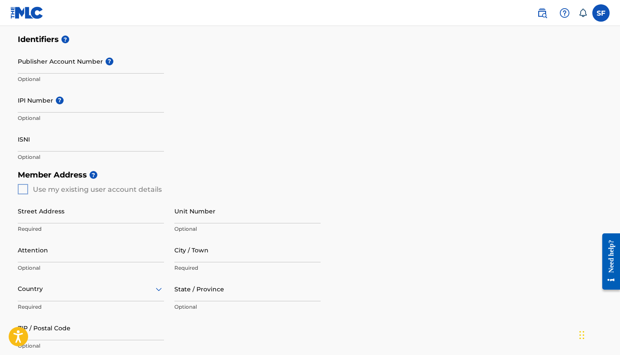
drag, startPoint x: 619, startPoint y: 141, endPoint x: 13, endPoint y: 4, distance: 620.7
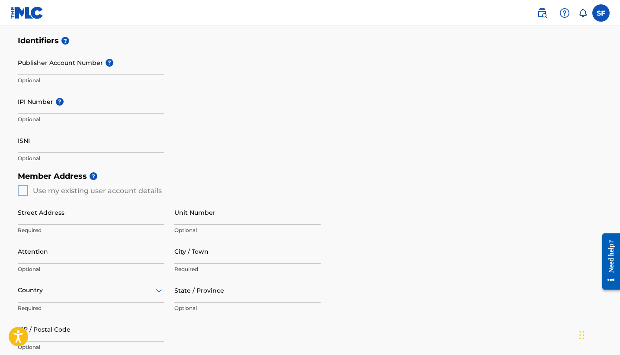
click at [22, 190] on div "Member Address ? Use my existing user account details Street Address Required U…" at bounding box center [310, 266] width 585 height 198
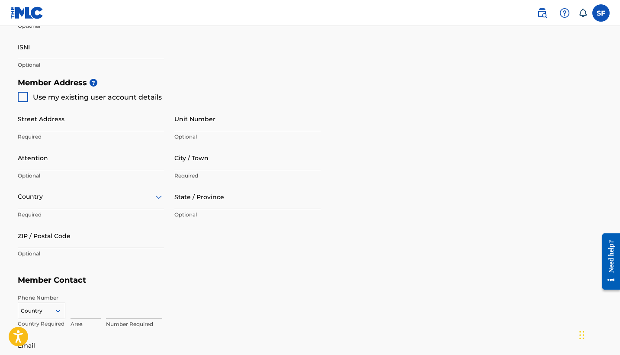
scroll to position [347, 0]
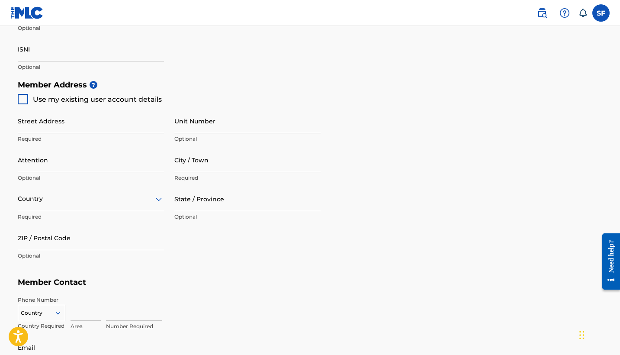
click at [19, 101] on div at bounding box center [23, 99] width 10 height 10
type input "22F VIA MAGENTA"
type input "[PERSON_NAME] [PERSON_NAME]"
type input "[GEOGRAPHIC_DATA]"
type input "21019"
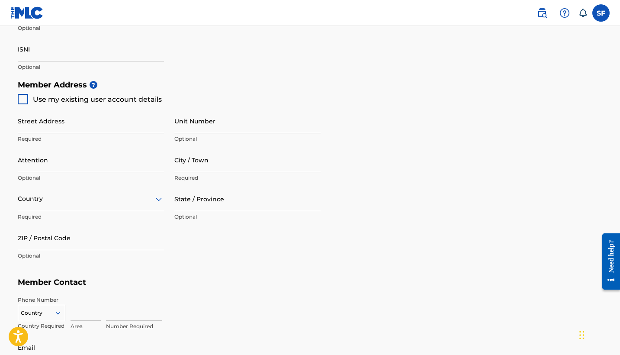
type input "39"
type input "3711260633"
type input "[EMAIL_ADDRESS][DOMAIN_NAME]"
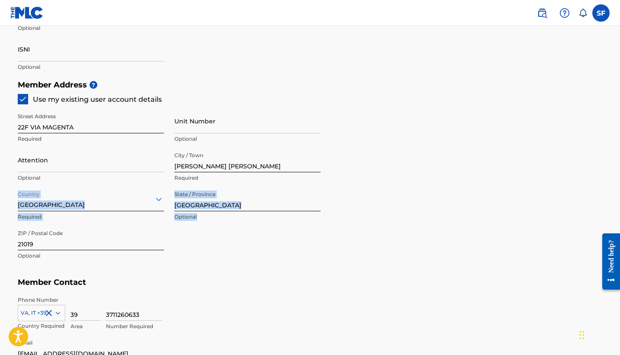
drag, startPoint x: 619, startPoint y: 173, endPoint x: 589, endPoint y: 227, distance: 61.7
click at [589, 227] on main "Create a Member If you are a self-administered songwriter without a publisher t…" at bounding box center [310, 67] width 620 height 777
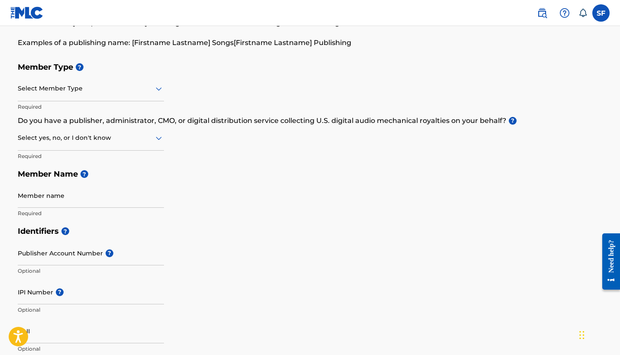
scroll to position [66, 0]
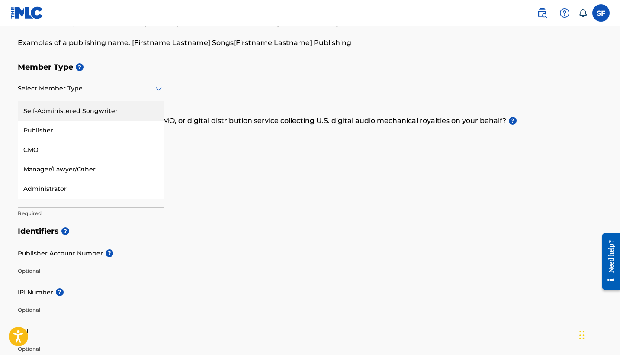
click at [157, 92] on icon at bounding box center [159, 88] width 10 height 10
click at [138, 118] on div "Self-Administered Songwriter" at bounding box center [90, 110] width 145 height 19
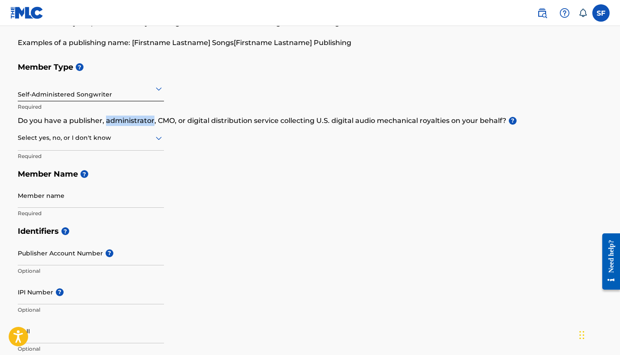
click at [138, 118] on p "Do you have a publisher, administrator, CMO, or digital distribution service co…" at bounding box center [310, 120] width 585 height 10
click at [164, 88] on div "Member Type ? Self-Administered Songwriter Required Do you have a publisher, ad…" at bounding box center [310, 140] width 585 height 164
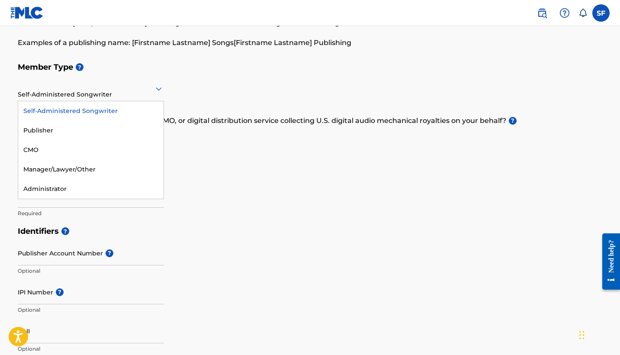
click at [161, 86] on icon at bounding box center [159, 88] width 10 height 10
click at [128, 125] on div "Publisher" at bounding box center [90, 130] width 145 height 19
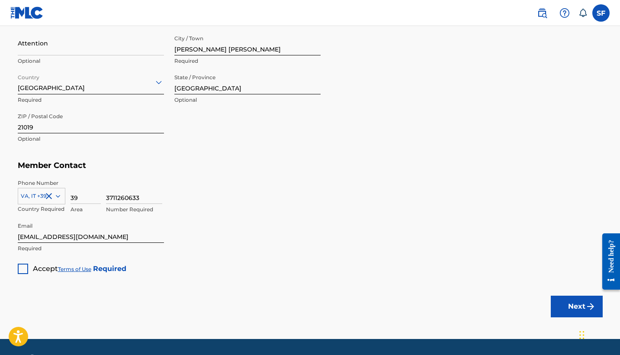
scroll to position [417, 0]
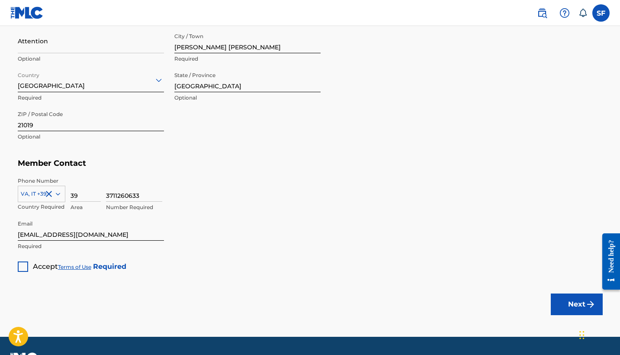
type input "LitttyyBroStefano"
click at [25, 262] on div at bounding box center [23, 266] width 10 height 10
click at [575, 295] on button "Next" at bounding box center [576, 304] width 52 height 22
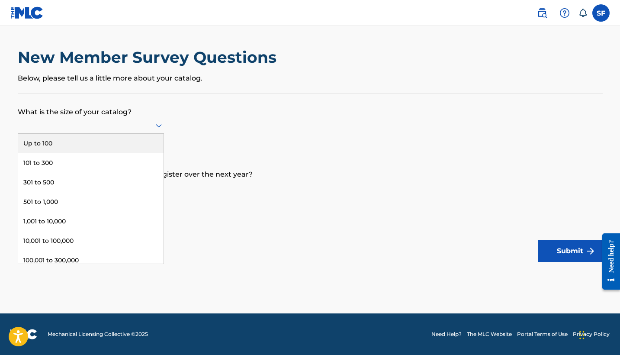
click at [152, 125] on div at bounding box center [91, 125] width 146 height 11
click at [128, 134] on div at bounding box center [91, 125] width 146 height 16
click at [160, 128] on icon at bounding box center [159, 125] width 6 height 3
click at [129, 148] on div "Up to 100" at bounding box center [90, 143] width 145 height 19
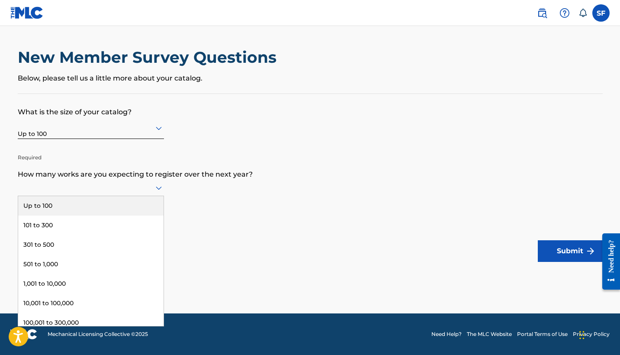
click at [157, 185] on div at bounding box center [91, 187] width 146 height 16
click at [134, 215] on div "Up to 100" at bounding box center [90, 205] width 145 height 19
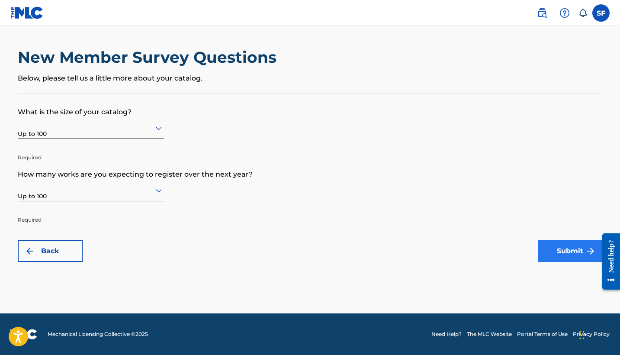
click at [590, 257] on button "Submit" at bounding box center [570, 251] width 65 height 22
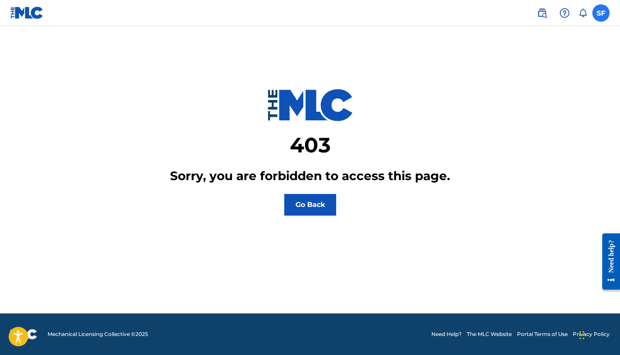
click at [598, 12] on label at bounding box center [600, 12] width 17 height 17
click at [601, 13] on input "SF [PERSON_NAME] [EMAIL_ADDRESS][DOMAIN_NAME] Notification Preferences Profile …" at bounding box center [601, 13] width 0 height 0
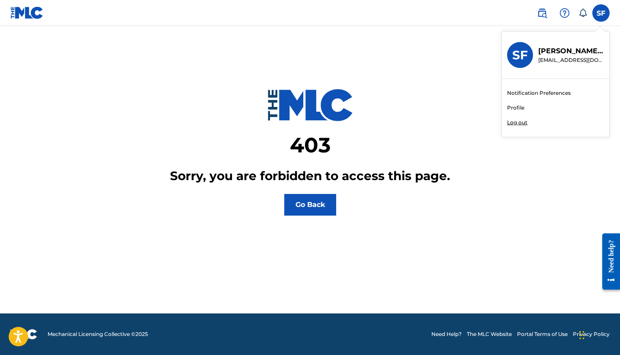
click at [509, 109] on link "Profile" at bounding box center [515, 108] width 17 height 8
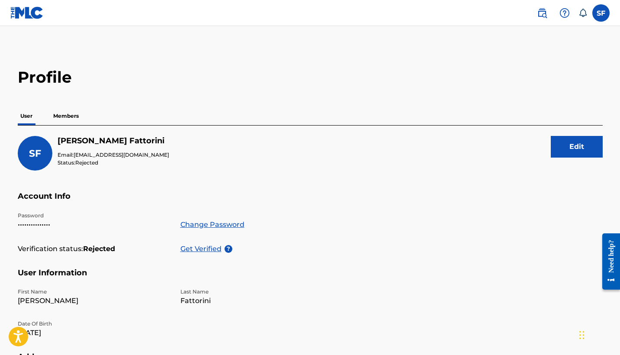
click at [22, 17] on img at bounding box center [26, 12] width 33 height 13
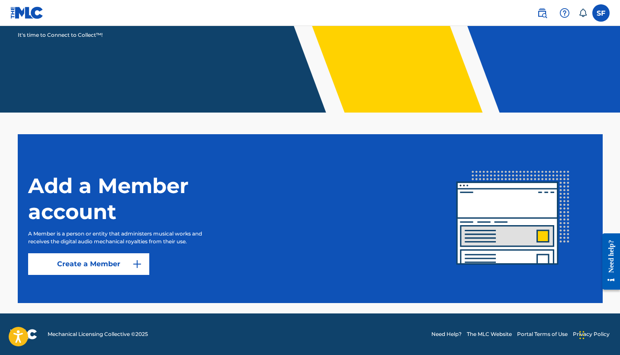
scroll to position [141, 0]
click at [112, 262] on button "Create a Member" at bounding box center [88, 264] width 121 height 22
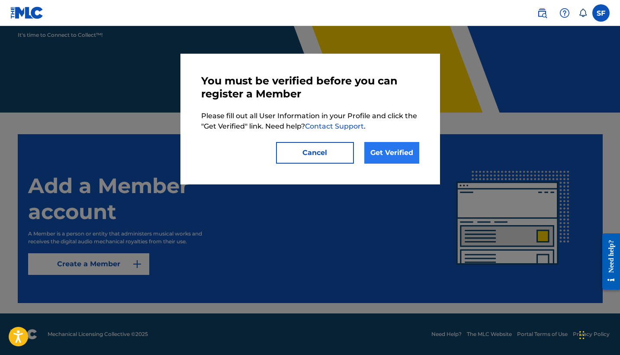
click at [384, 155] on link "Get Verified" at bounding box center [391, 153] width 55 height 22
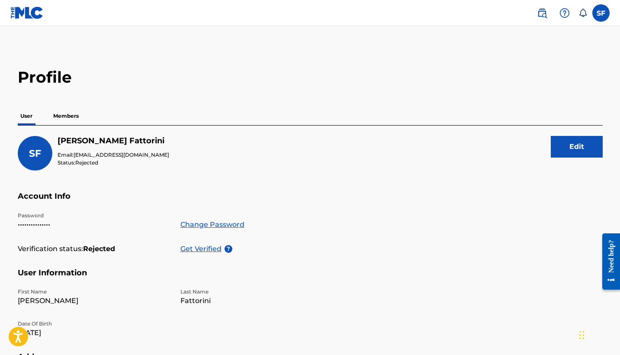
click at [59, 116] on p "Members" at bounding box center [66, 116] width 31 height 18
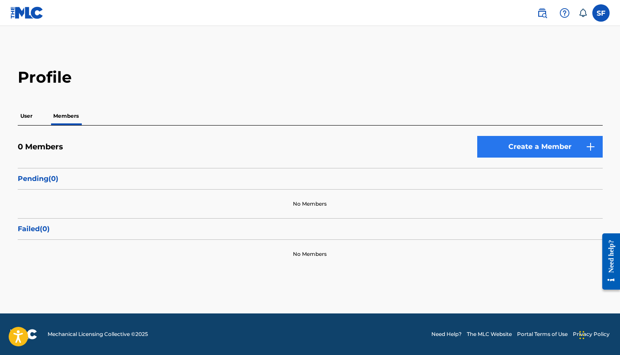
click at [491, 153] on button "Create a Member" at bounding box center [539, 147] width 125 height 22
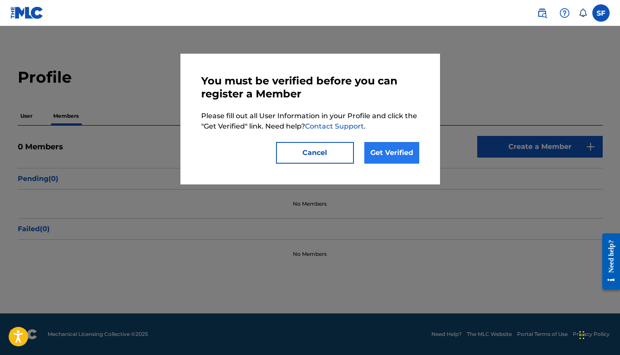
click at [407, 153] on link "Get Verified" at bounding box center [391, 153] width 55 height 22
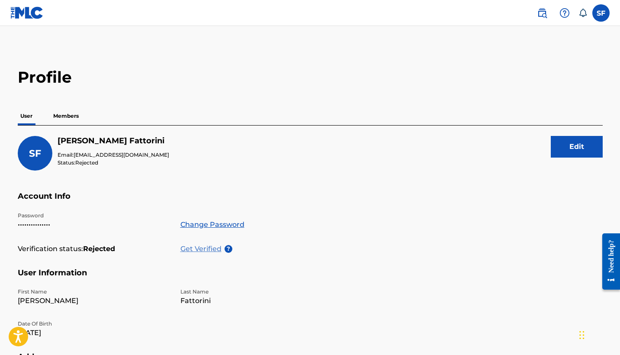
click at [196, 246] on p "Get Verified" at bounding box center [202, 248] width 44 height 10
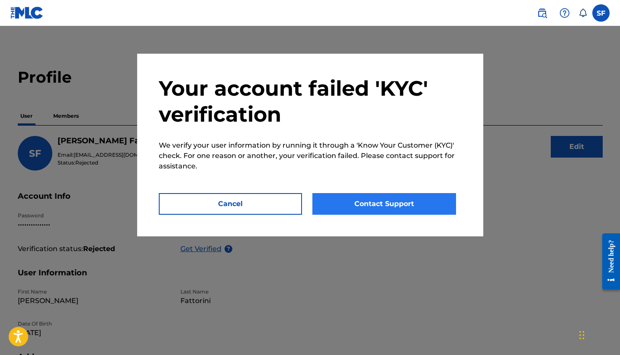
click at [336, 201] on button "Contact Support" at bounding box center [384, 204] width 144 height 22
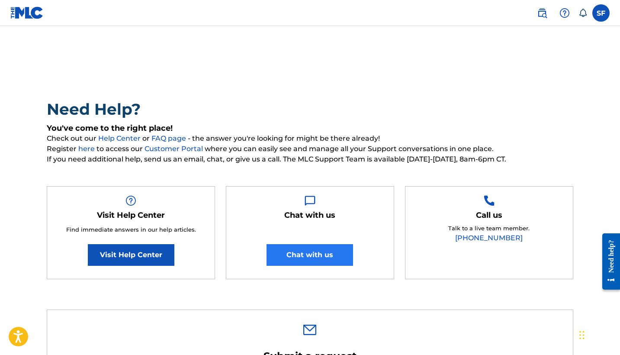
click at [327, 250] on button "Chat with us" at bounding box center [309, 255] width 86 height 22
drag, startPoint x: 232, startPoint y: 54, endPoint x: 193, endPoint y: 51, distance: 39.5
click at [32, 16] on img at bounding box center [26, 12] width 33 height 13
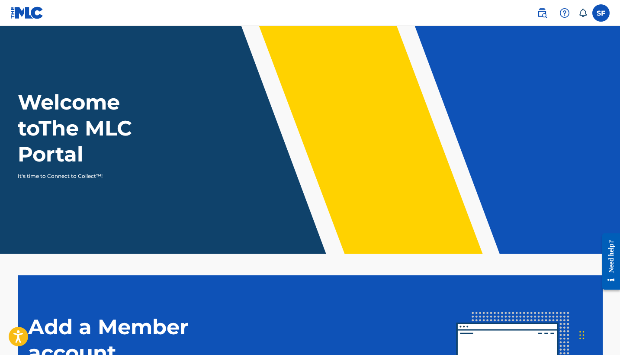
click at [519, 13] on nav "SF SF [PERSON_NAME] [EMAIL_ADDRESS][DOMAIN_NAME] Notification Preferences Profi…" at bounding box center [310, 13] width 620 height 26
click at [40, 13] on img at bounding box center [26, 12] width 33 height 13
